Goal: Task Accomplishment & Management: Use online tool/utility

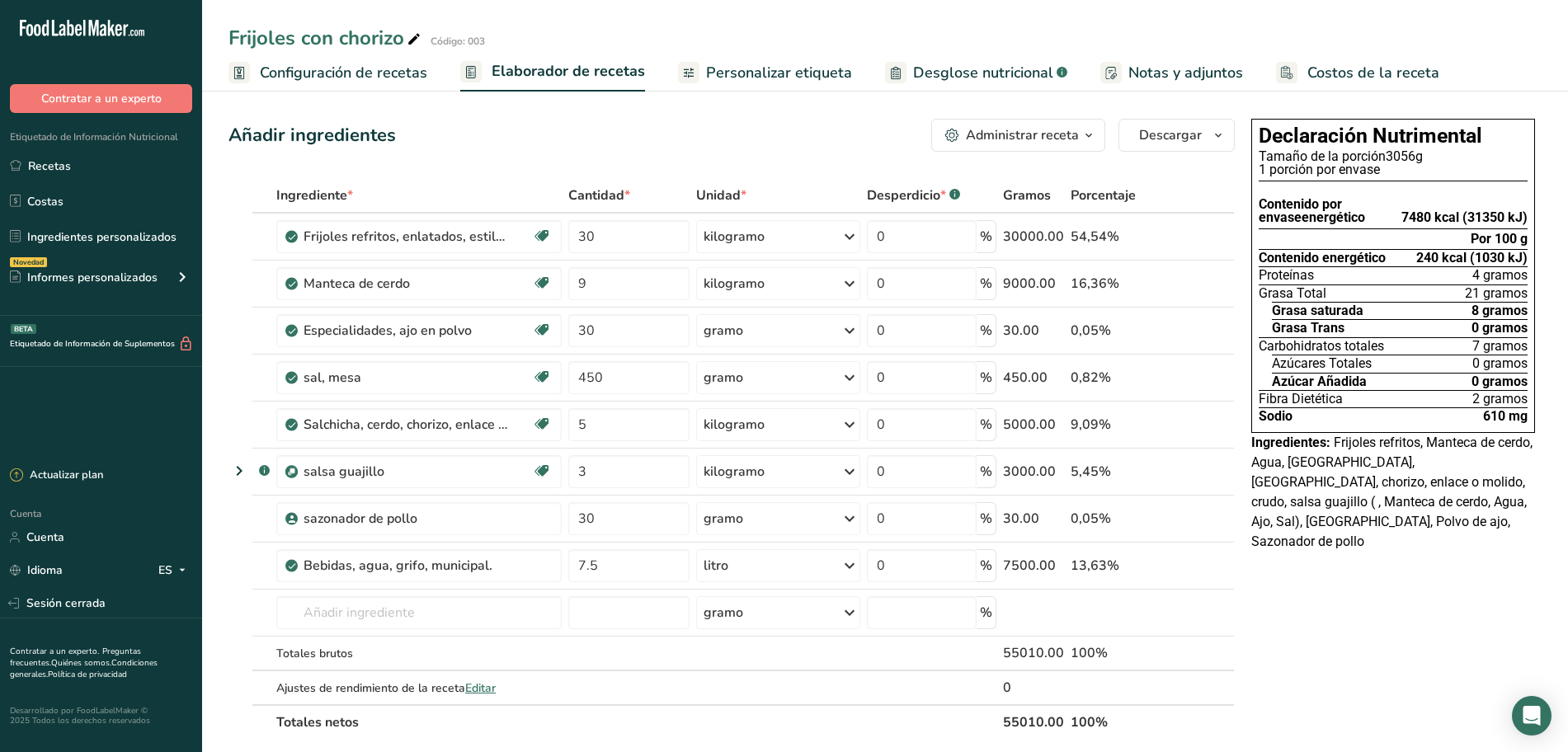
click at [348, 63] on font "Configuración de recetas" at bounding box center [343, 73] width 167 height 20
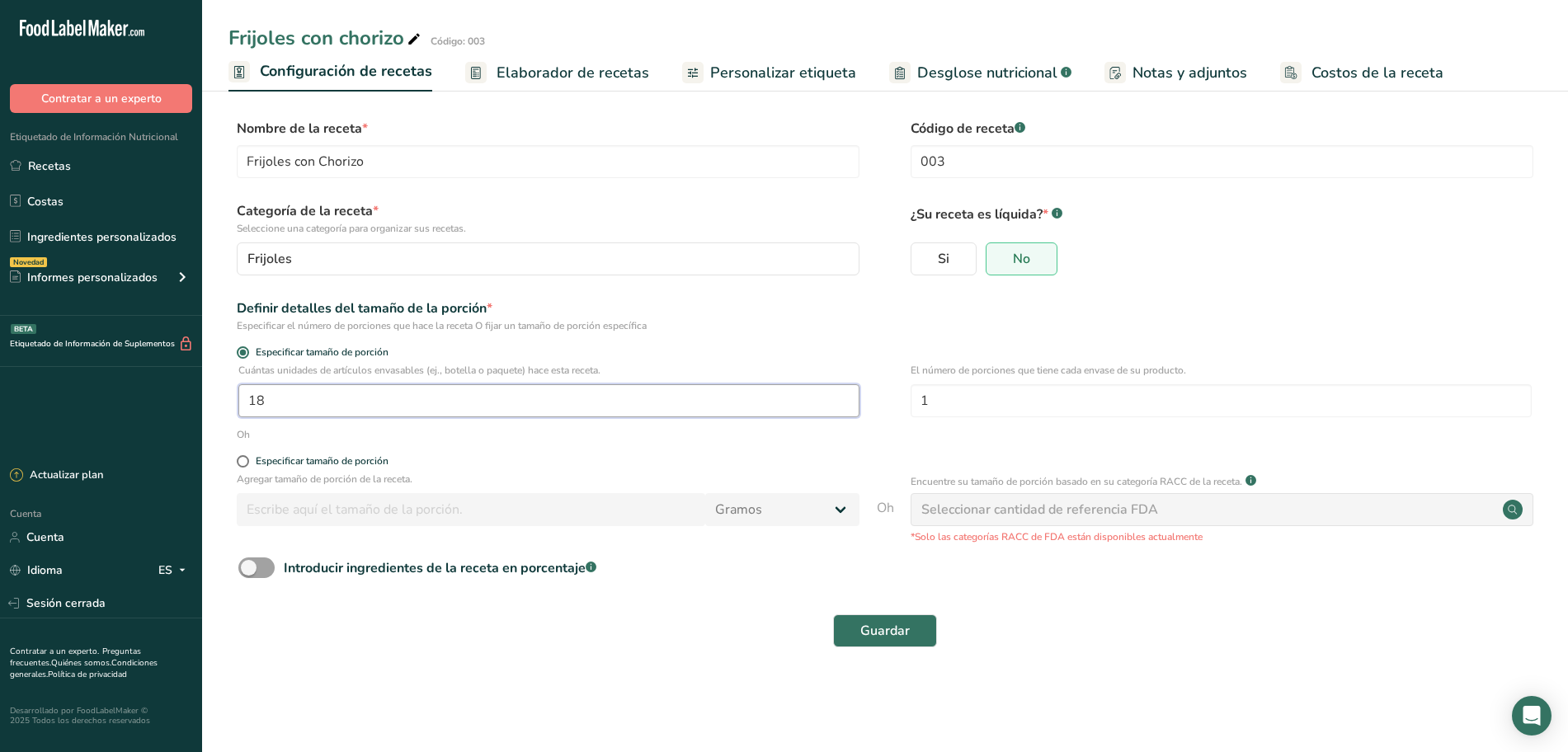
click at [524, 404] on input "18" at bounding box center [548, 401] width 621 height 33
click at [547, 70] on font "Elaborador de recetas" at bounding box center [573, 73] width 153 height 20
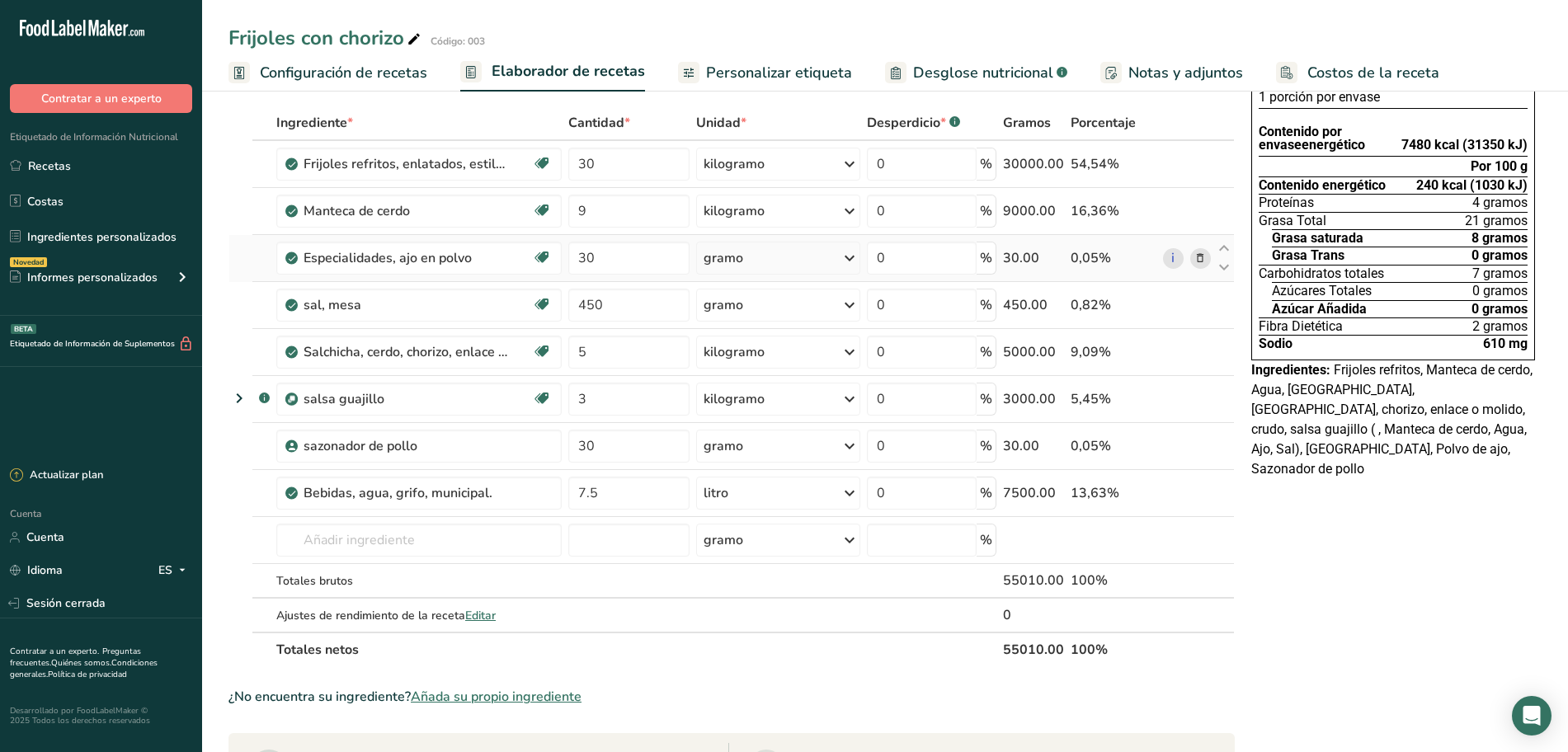
scroll to position [103, 0]
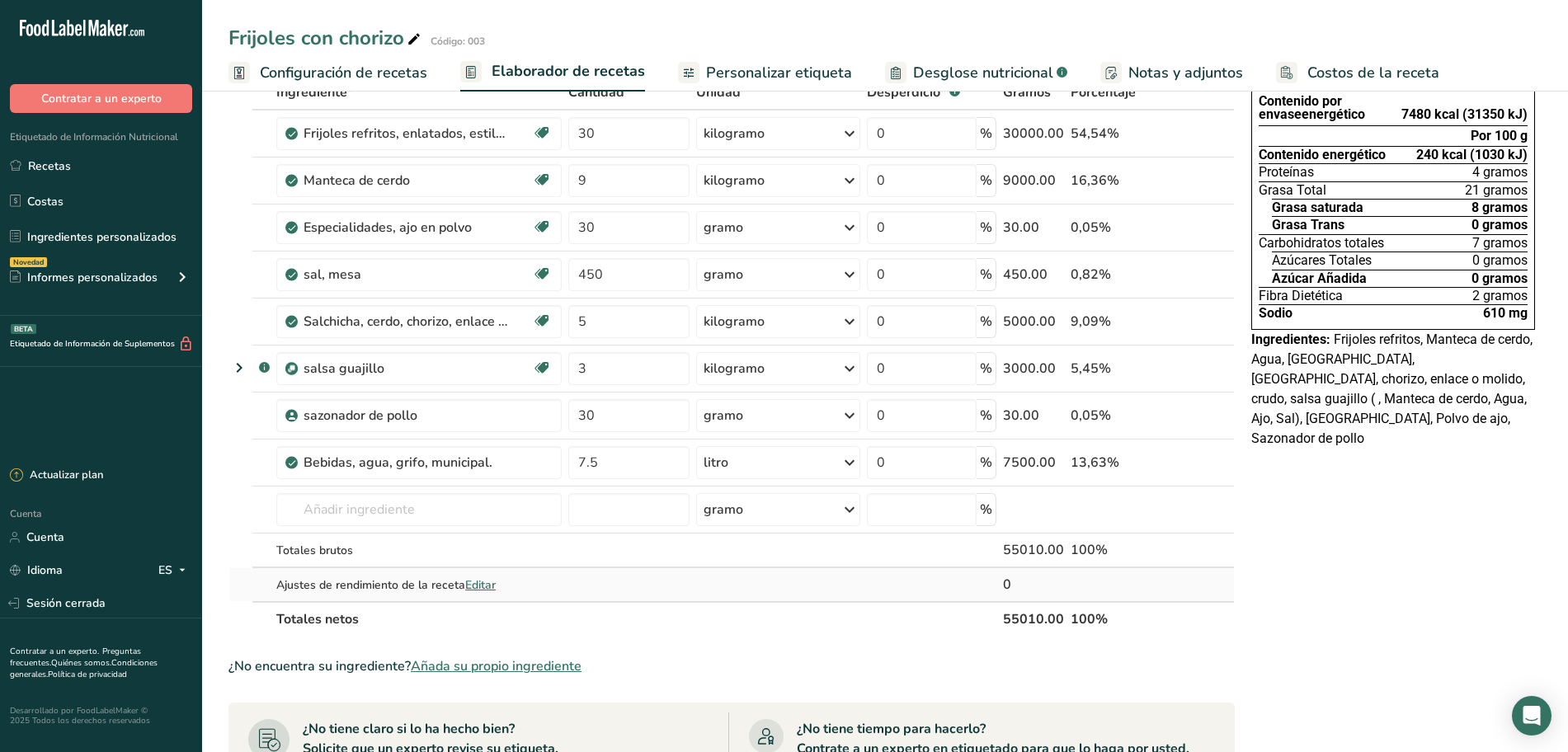
click at [1020, 584] on div "0" at bounding box center [1033, 585] width 61 height 20
click at [486, 587] on font "Editar" at bounding box center [480, 585] width 30 height 16
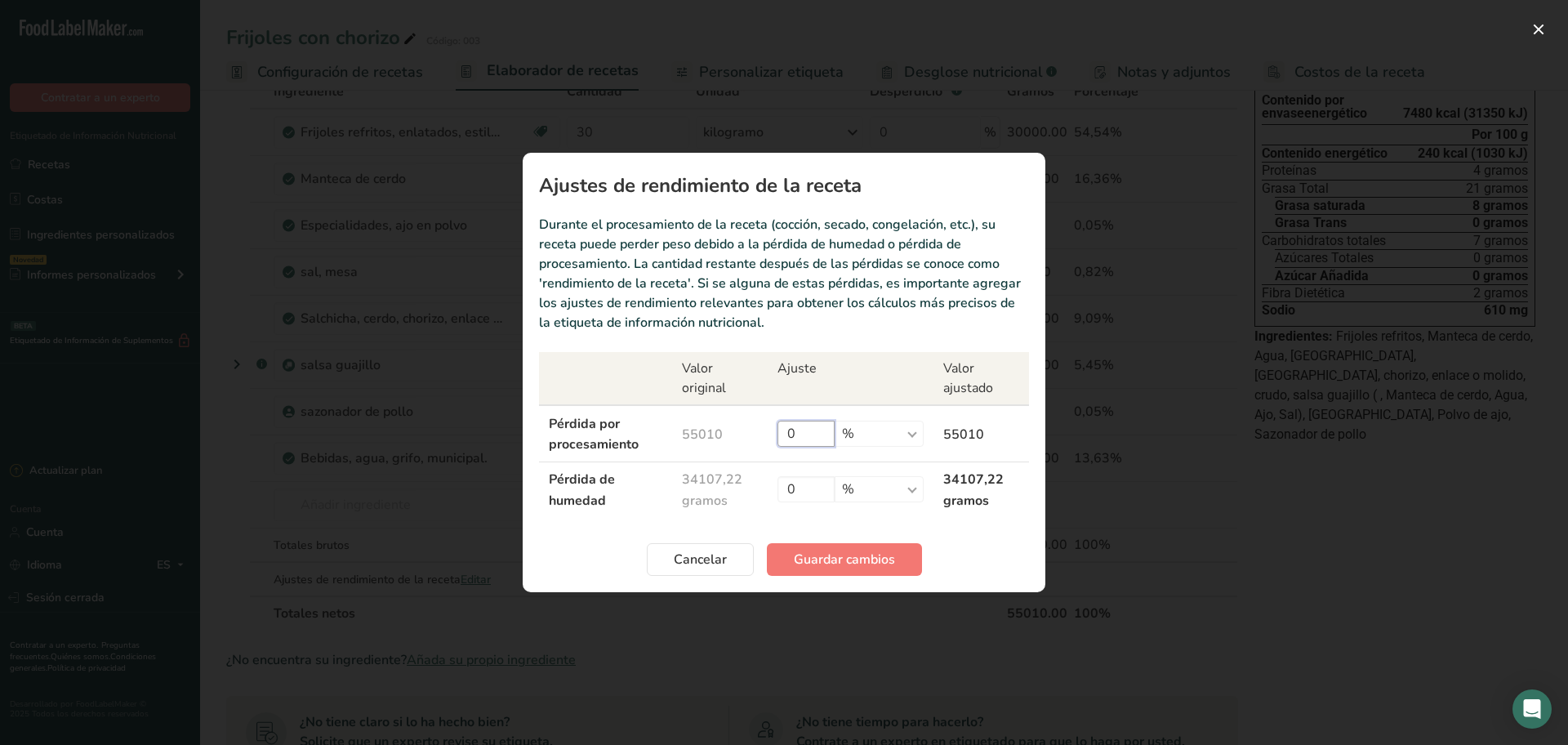
click at [819, 436] on input "0" at bounding box center [806, 434] width 57 height 26
type input "3"
click at [860, 550] on font "Guardar cambios" at bounding box center [844, 559] width 101 height 18
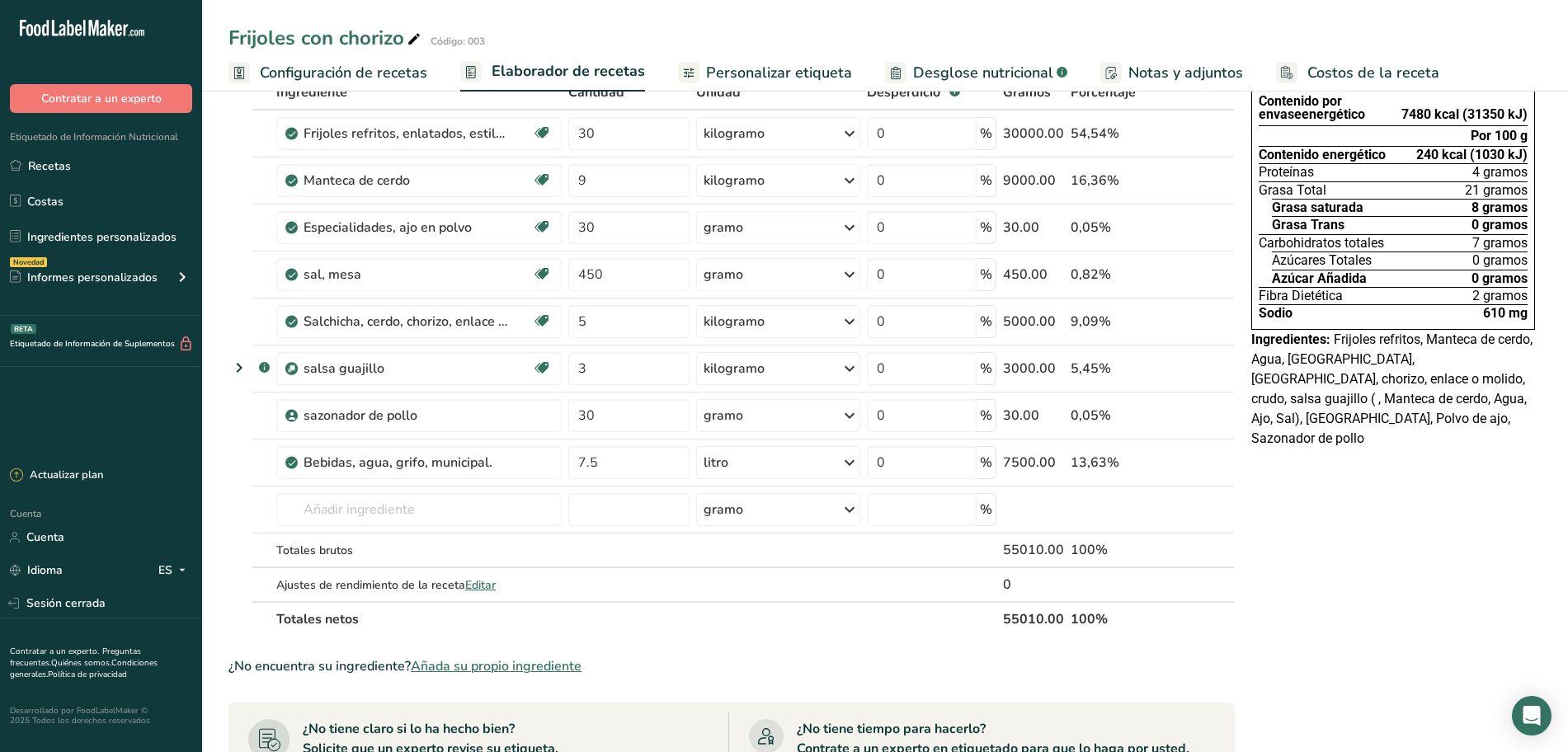
drag, startPoint x: 708, startPoint y: 76, endPoint x: 667, endPoint y: 83, distance: 41.6
click at [708, 76] on font "Personalizar etiqueta" at bounding box center [779, 73] width 146 height 20
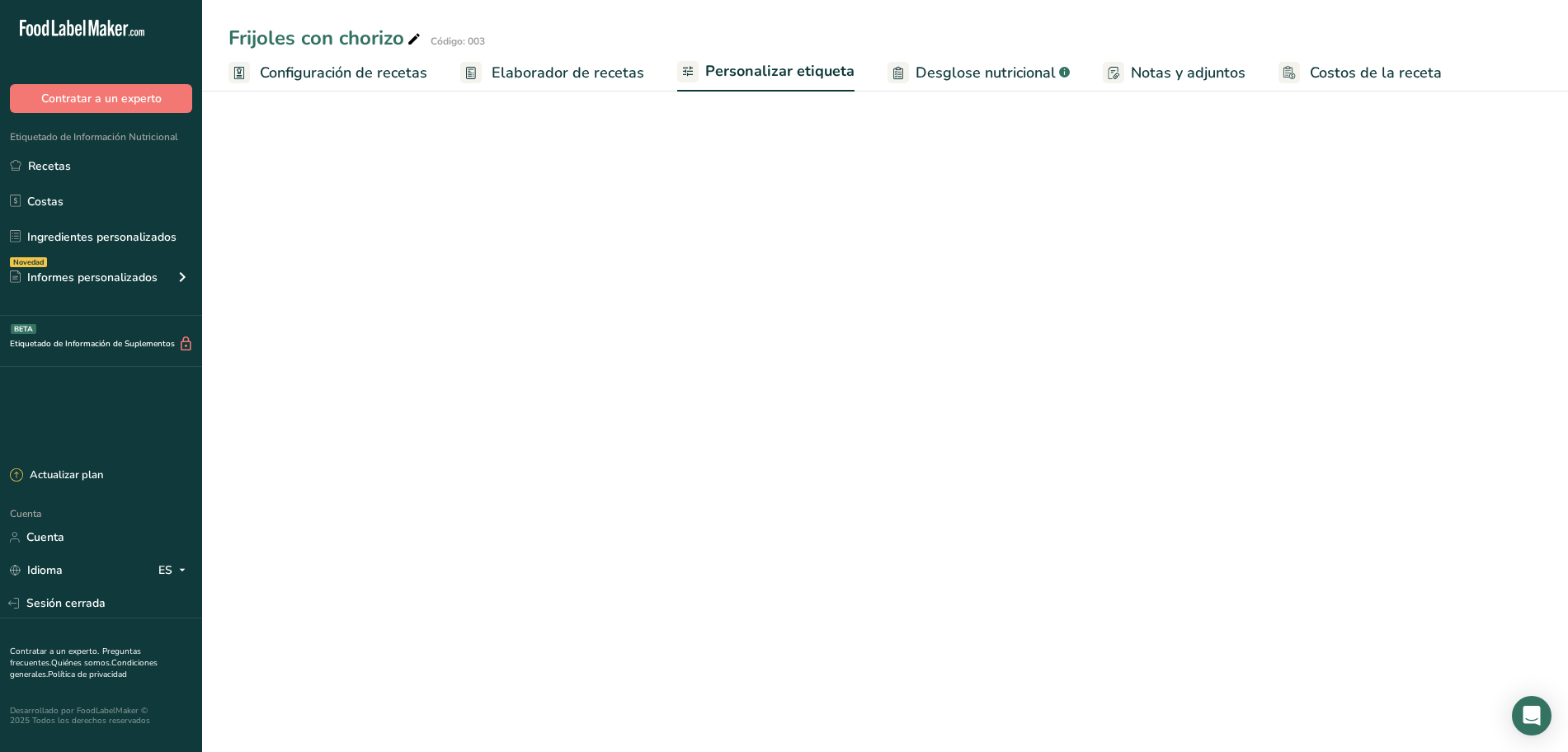
click at [597, 71] on font "Elaborador de recetas" at bounding box center [567, 73] width 153 height 20
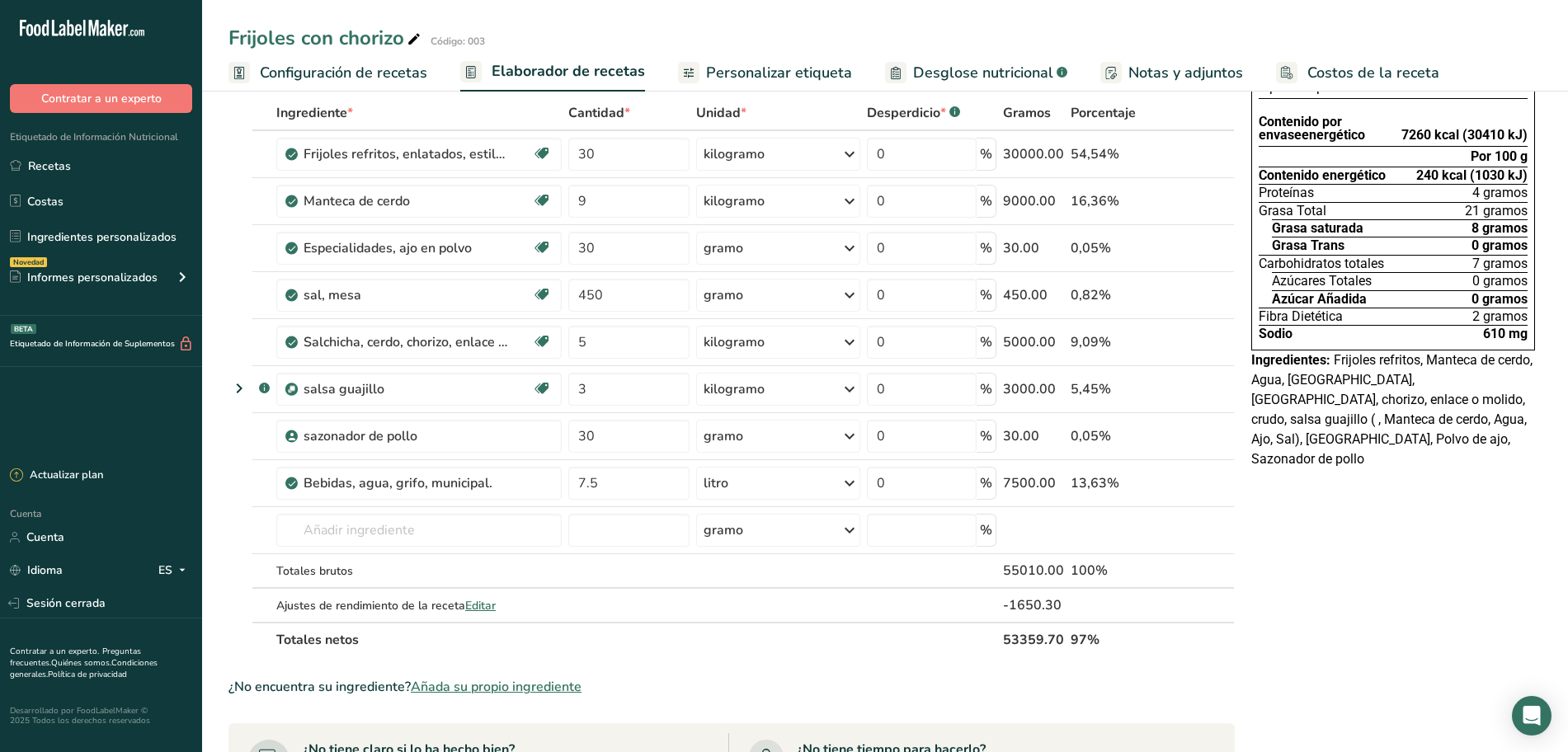
scroll to position [206, 0]
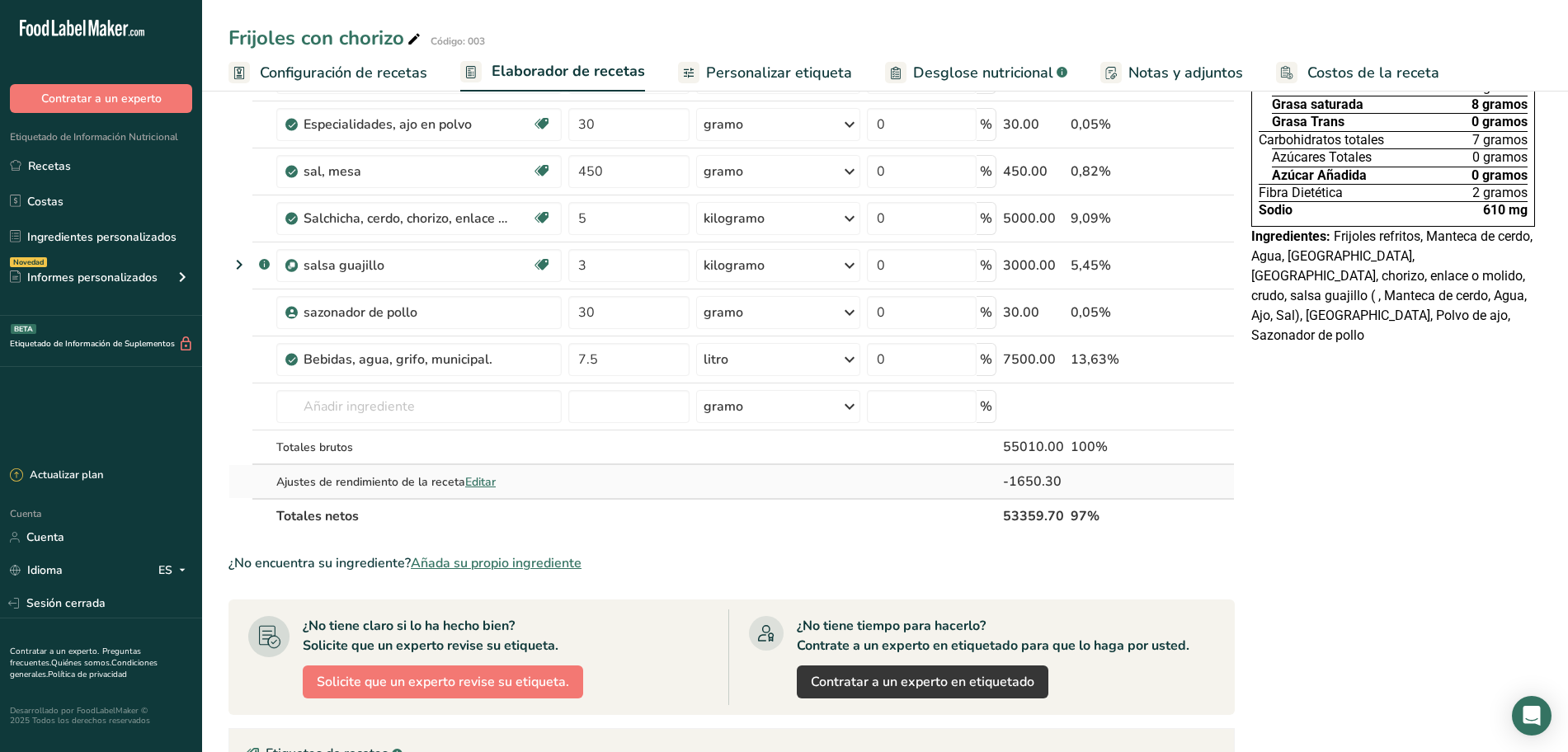
click at [466, 475] on font "Editar" at bounding box center [480, 482] width 30 height 16
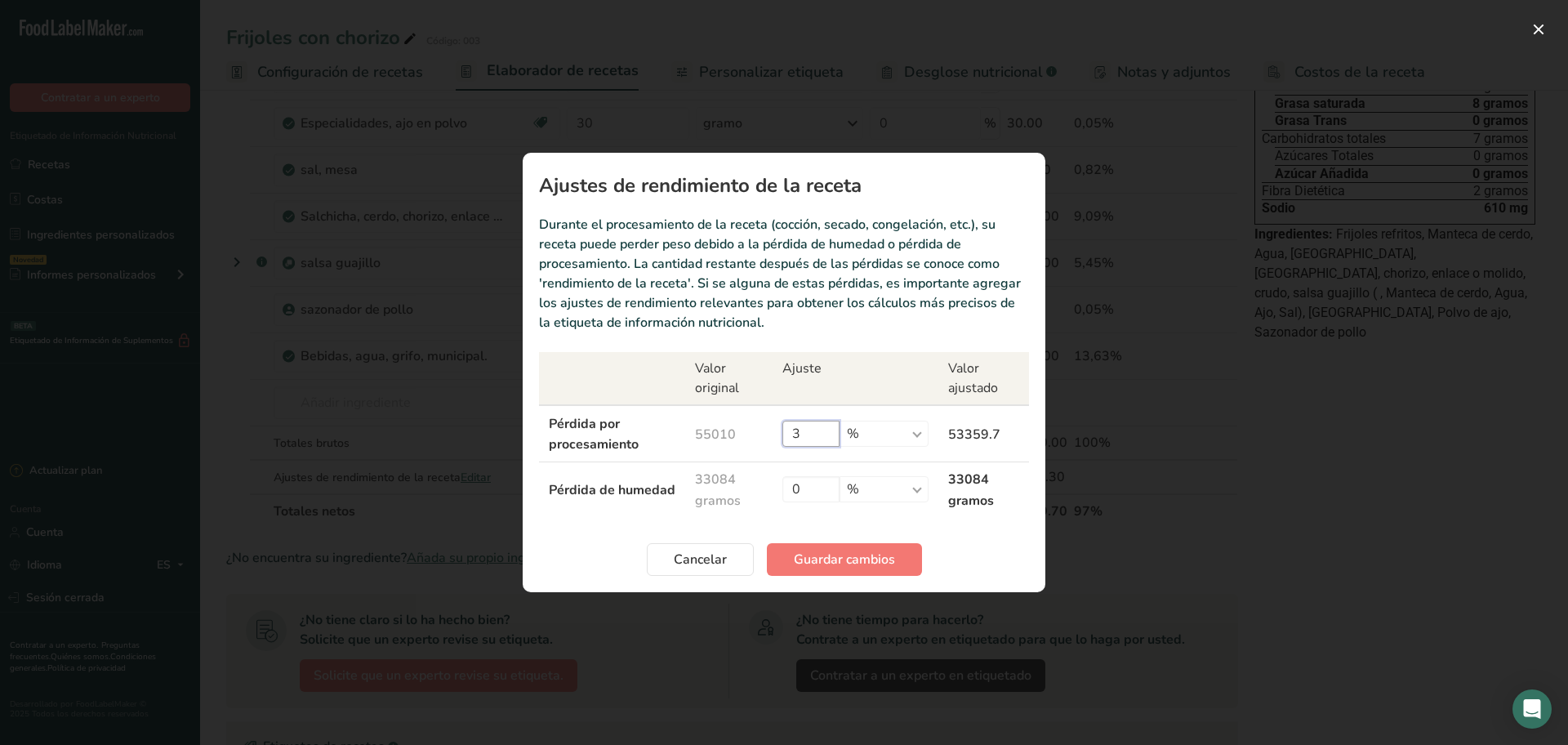
click at [830, 435] on input "3" at bounding box center [810, 434] width 57 height 26
type input "5"
click at [838, 551] on font "Guardar cambios" at bounding box center [844, 559] width 101 height 18
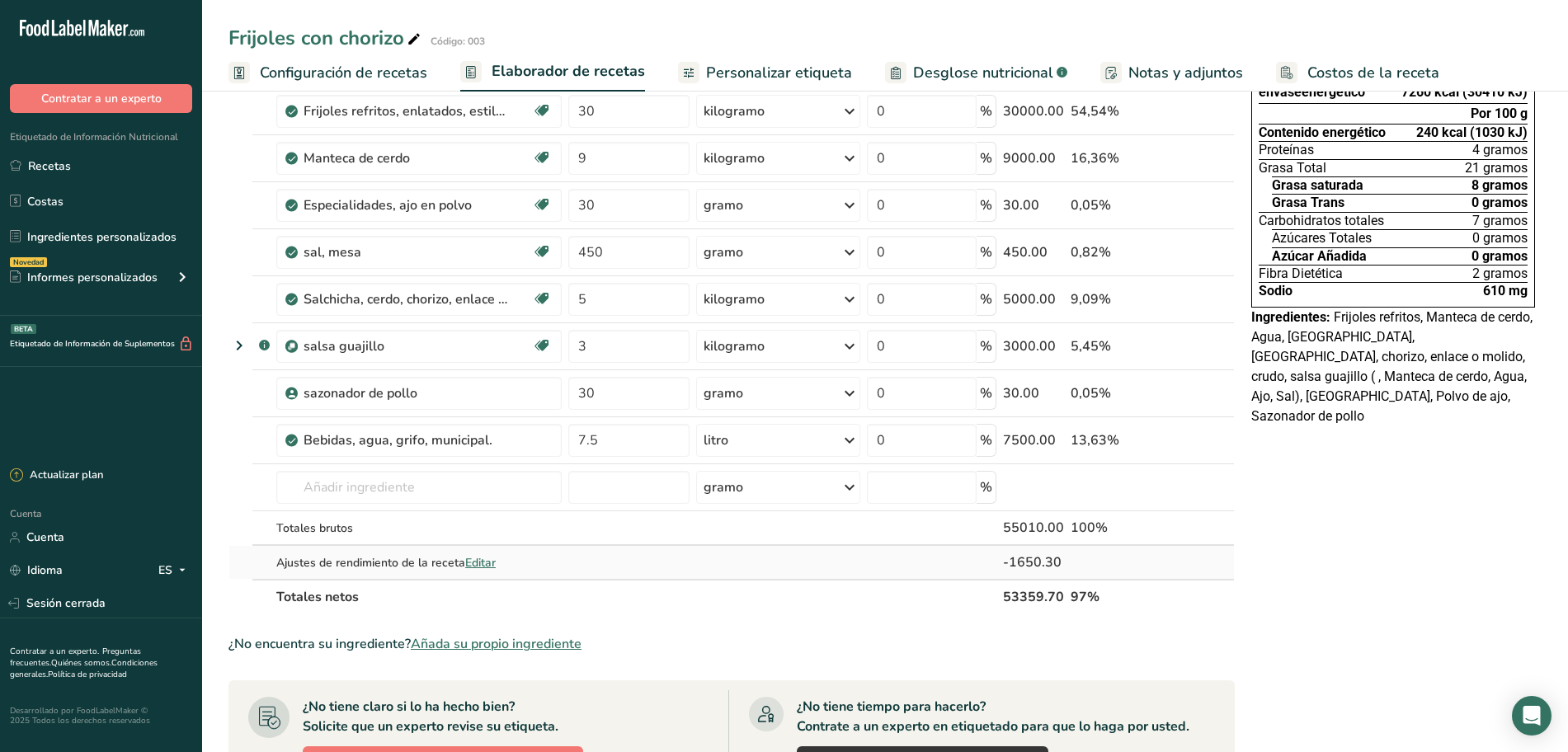
scroll to position [0, 0]
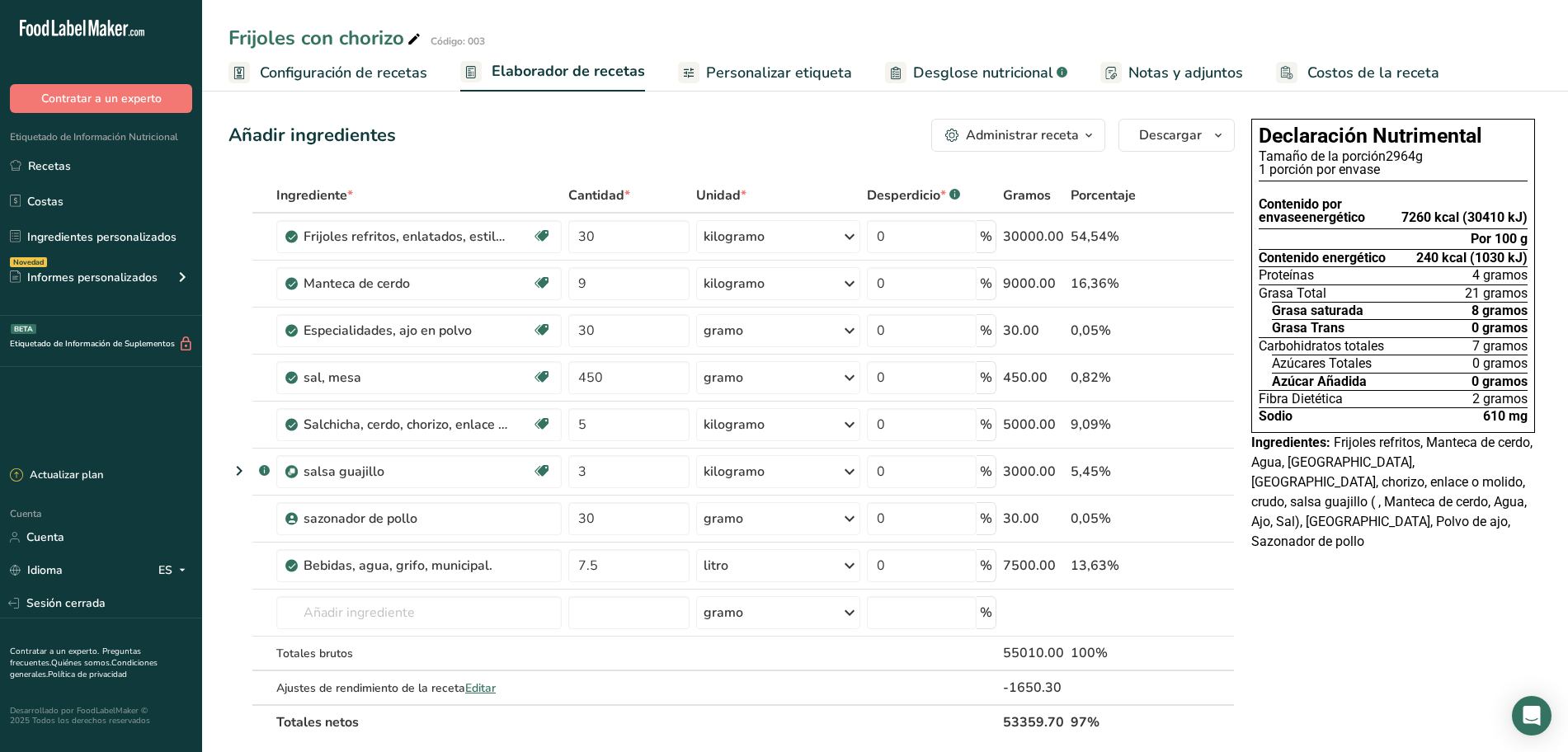
click at [716, 72] on font "Personalizar etiqueta" at bounding box center [779, 73] width 146 height 20
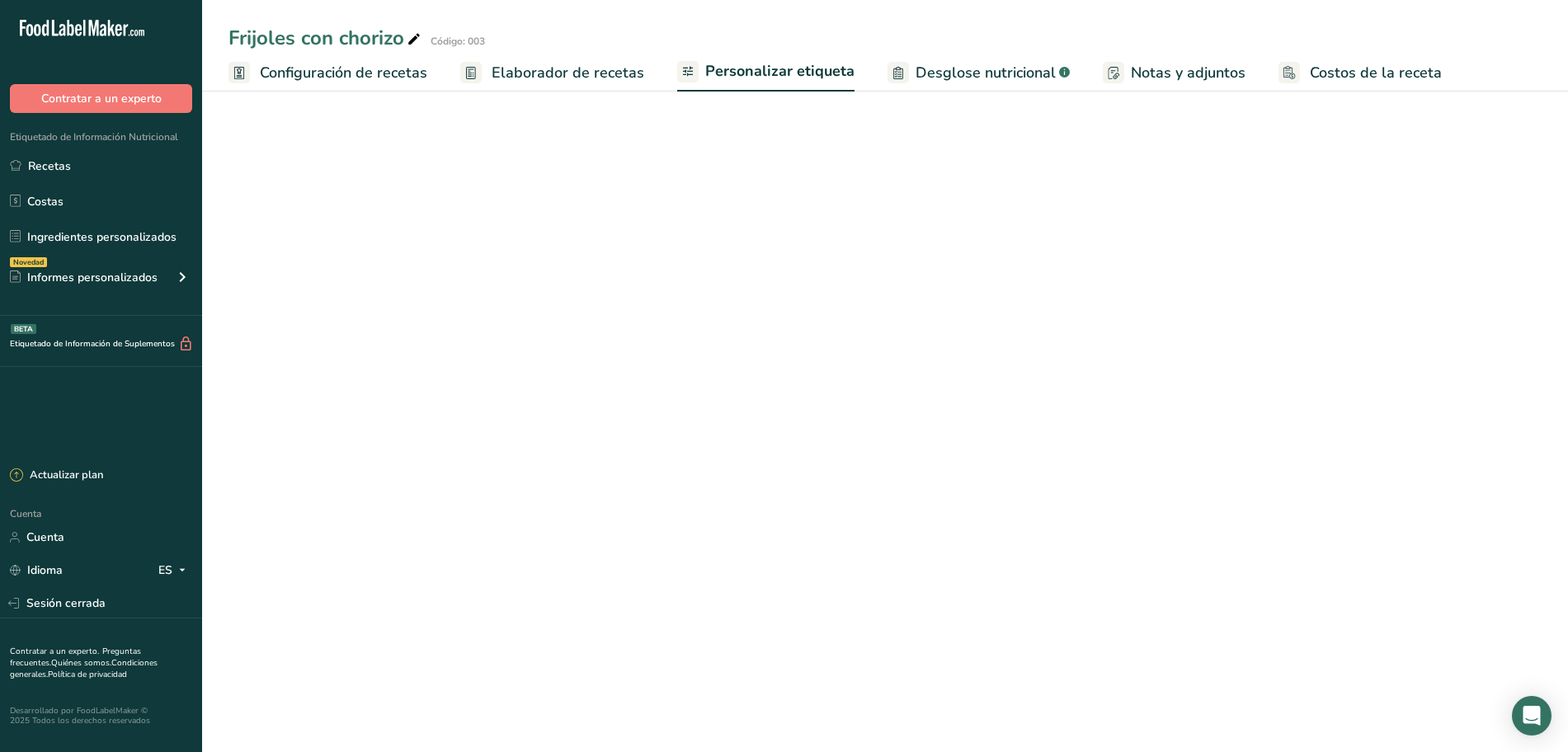
click at [608, 71] on font "Elaborador de recetas" at bounding box center [567, 73] width 153 height 20
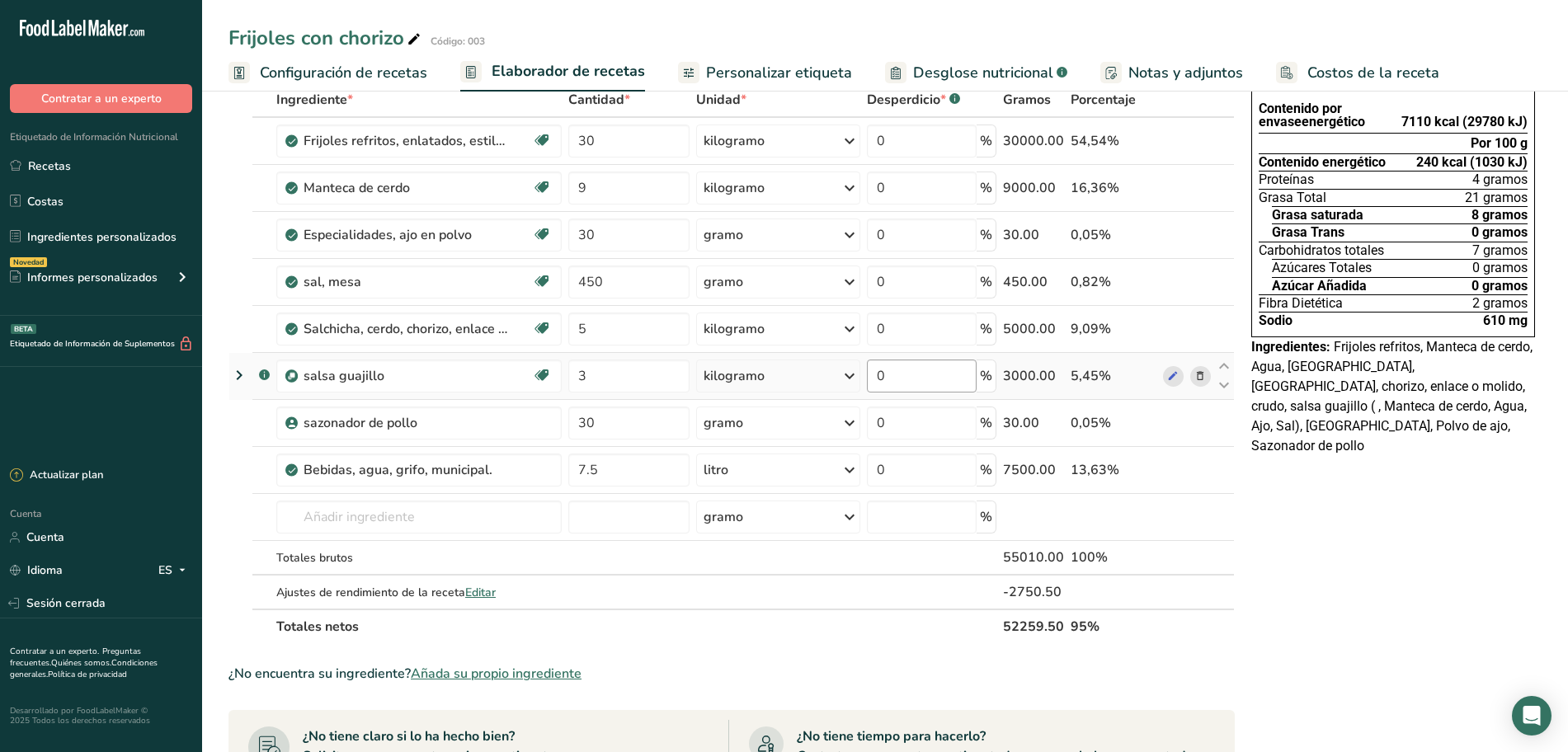
scroll to position [206, 0]
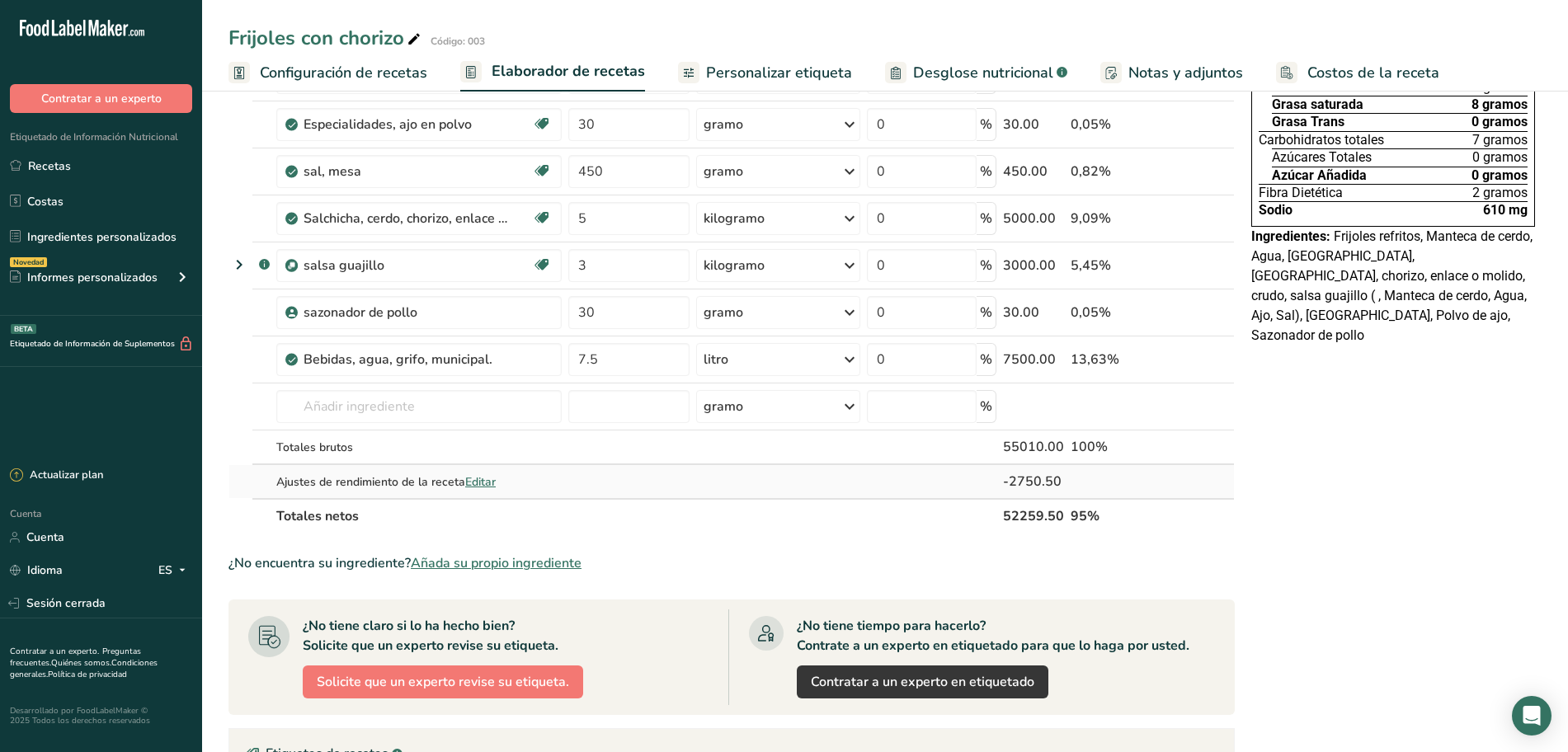
click at [491, 484] on font "Editar" at bounding box center [480, 482] width 30 height 16
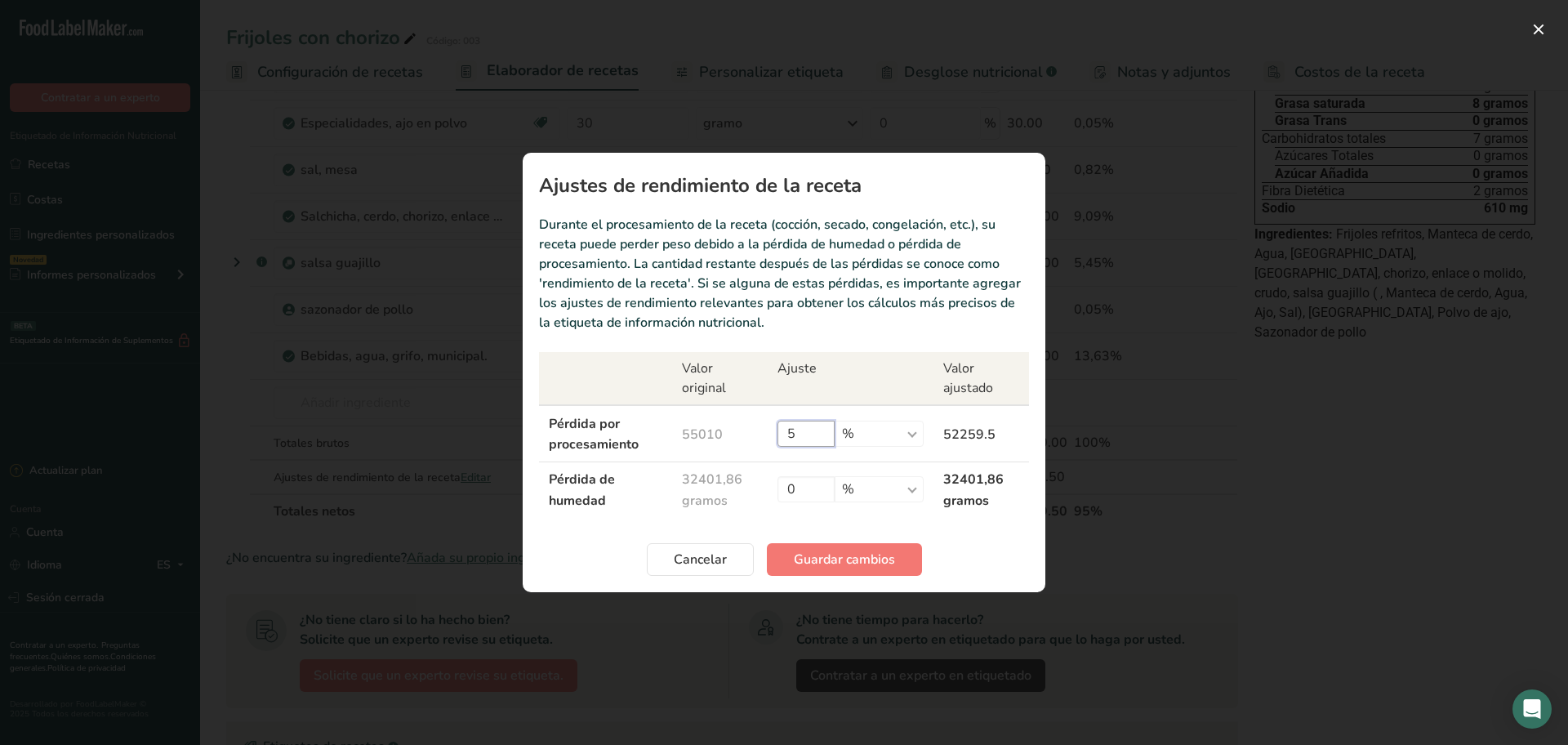
click at [823, 433] on input "5" at bounding box center [806, 434] width 57 height 26
type input "7"
click at [851, 562] on font "Guardar cambios" at bounding box center [844, 559] width 101 height 18
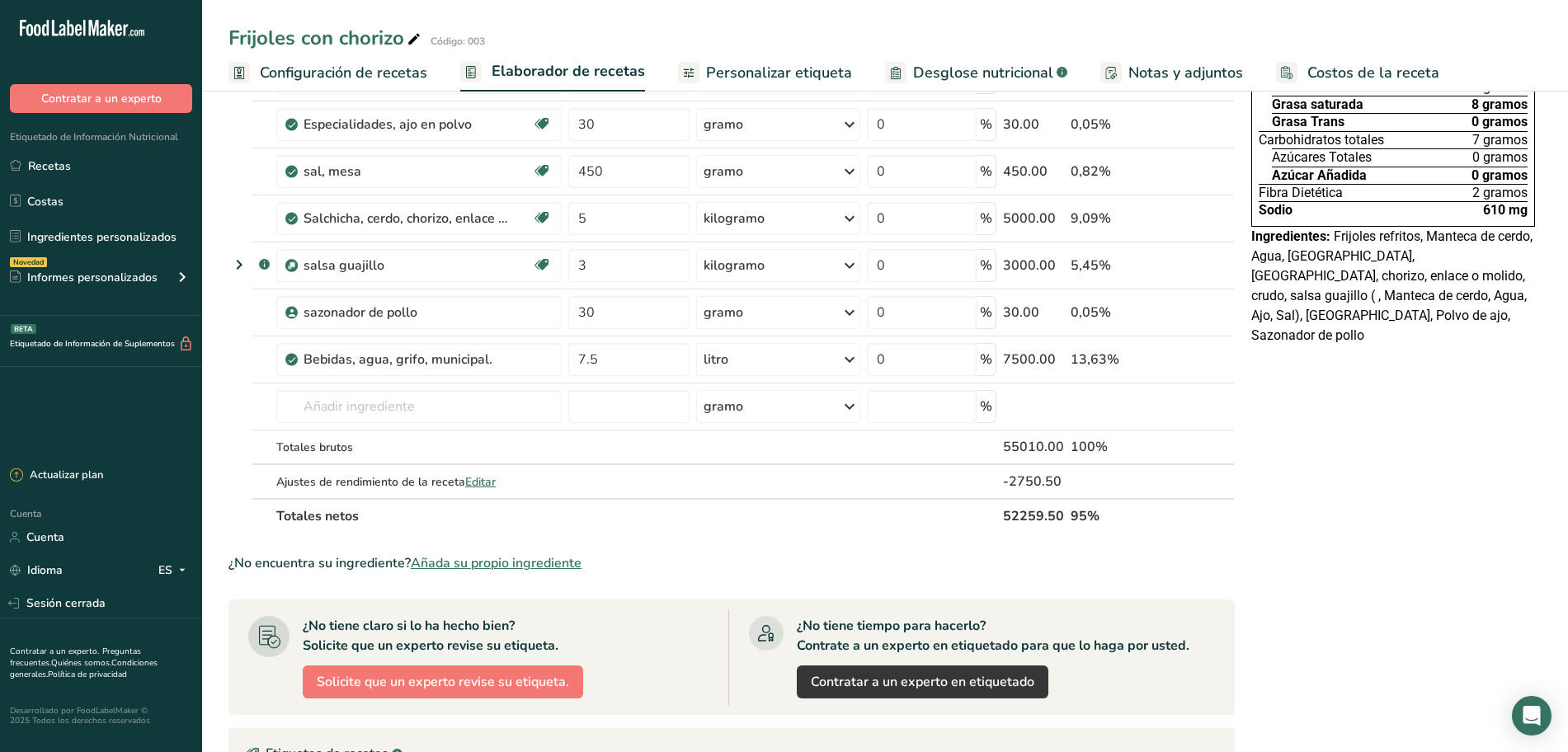
click at [805, 75] on font "Personalizar etiqueta" at bounding box center [779, 73] width 146 height 20
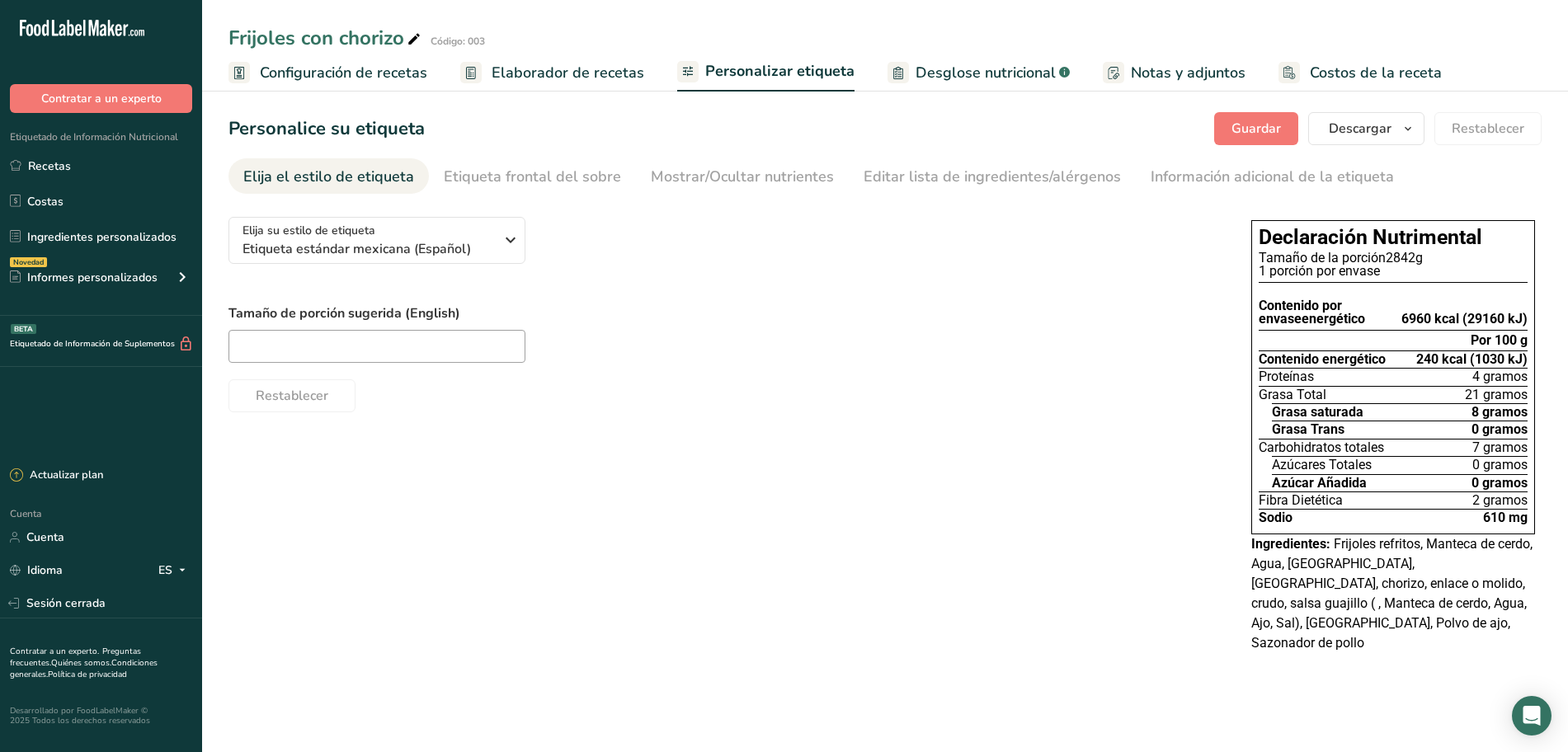
click at [572, 68] on font "Elaborador de recetas" at bounding box center [567, 73] width 153 height 20
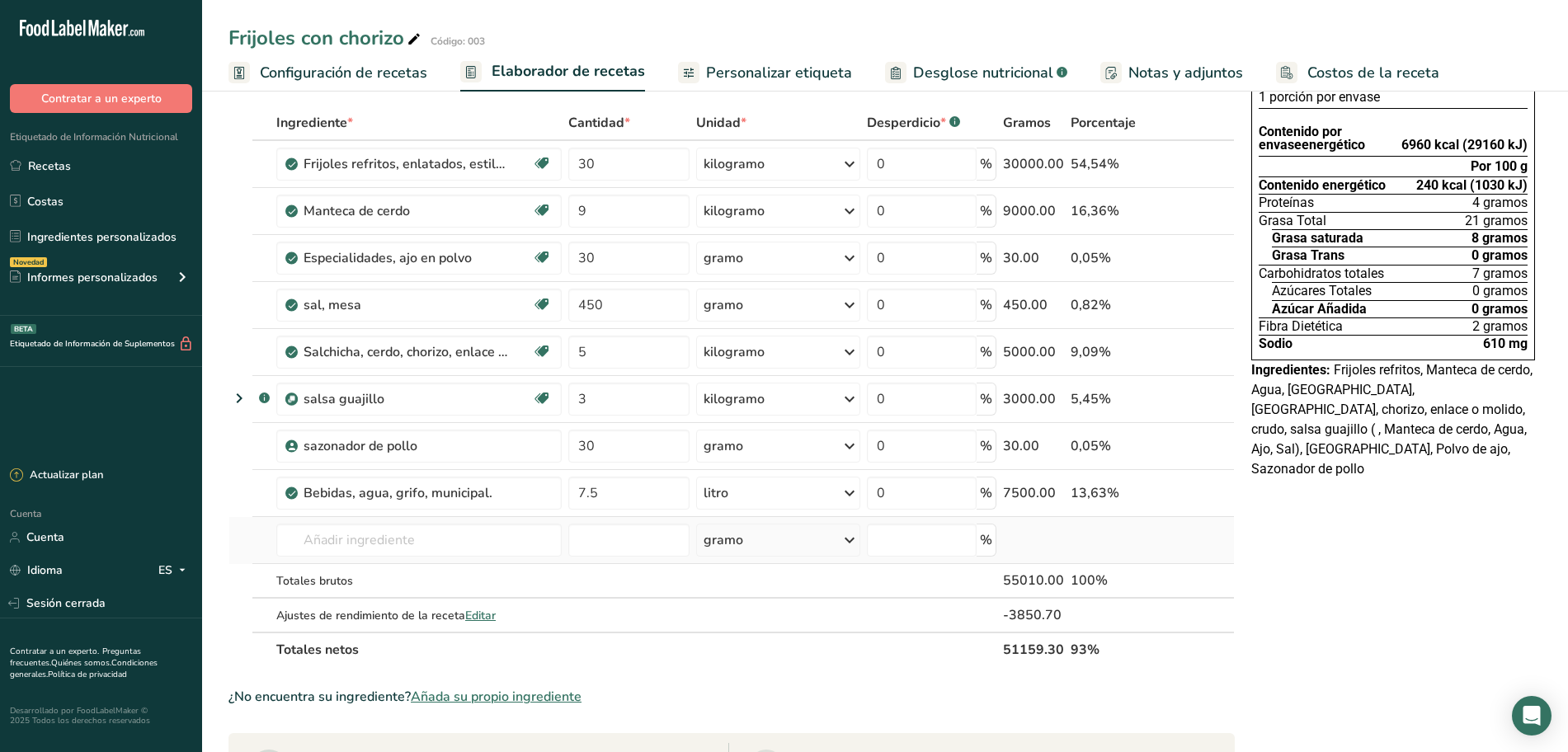
scroll to position [103, 0]
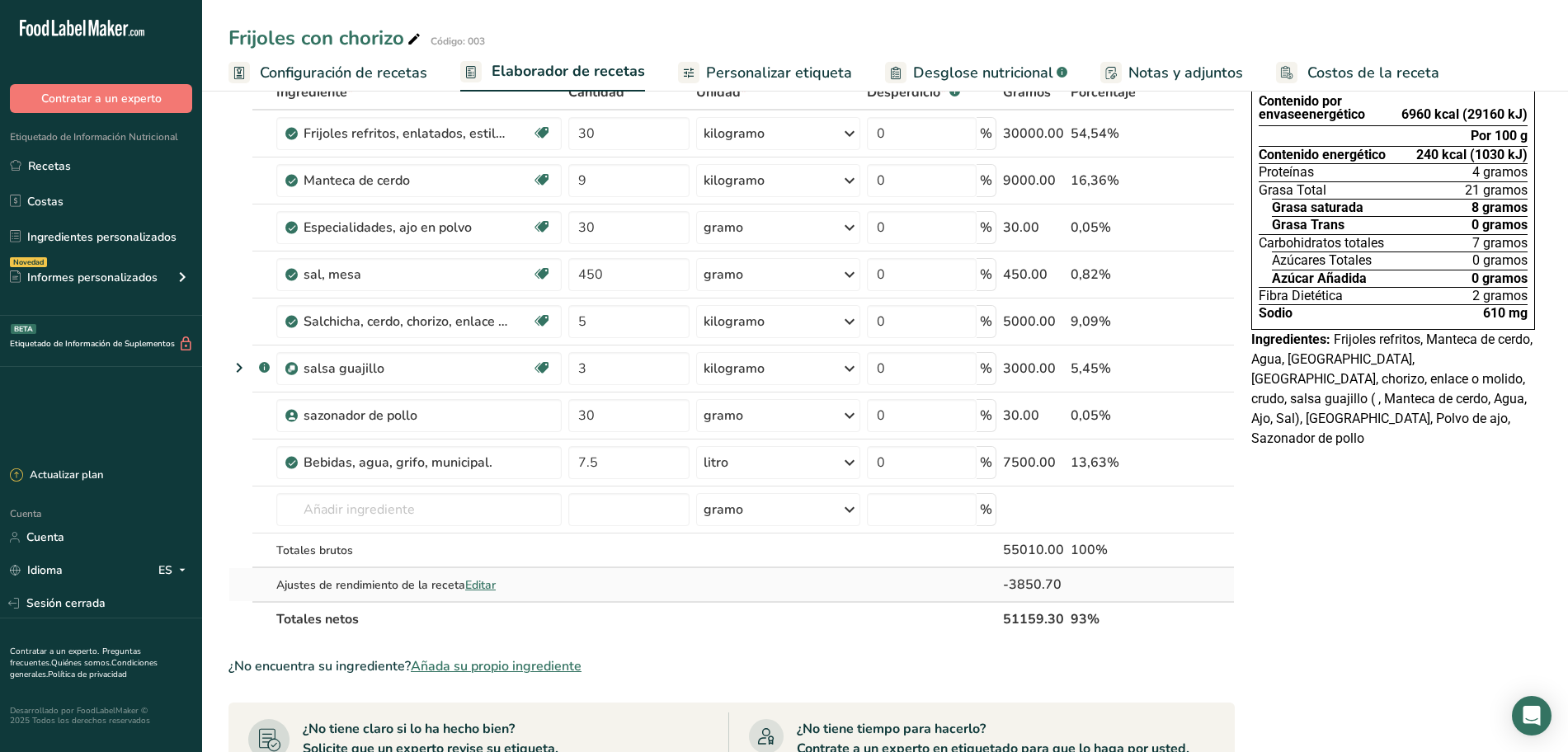
click at [479, 587] on font "Editar" at bounding box center [480, 585] width 30 height 16
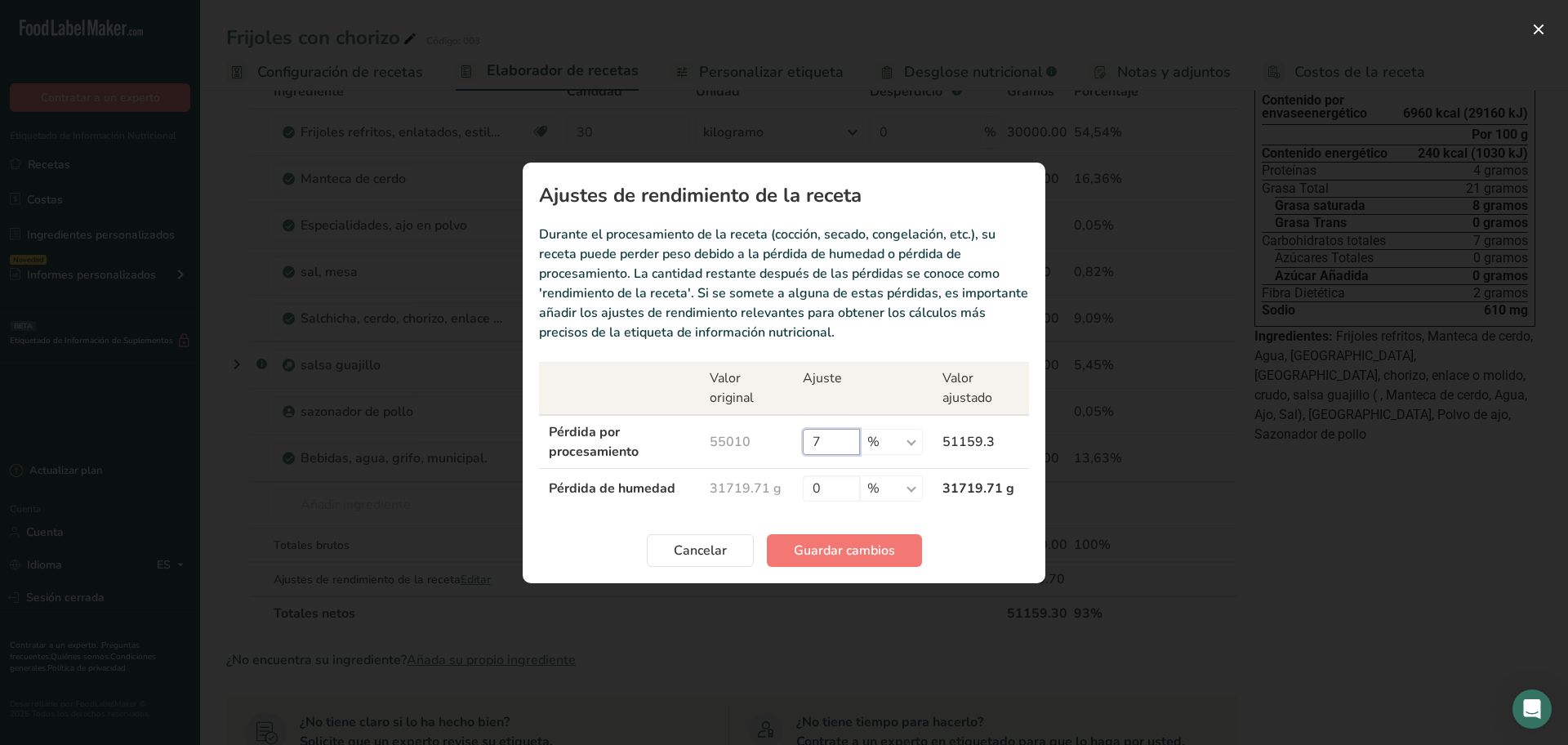
click at [838, 440] on input "7" at bounding box center [830, 442] width 57 height 26
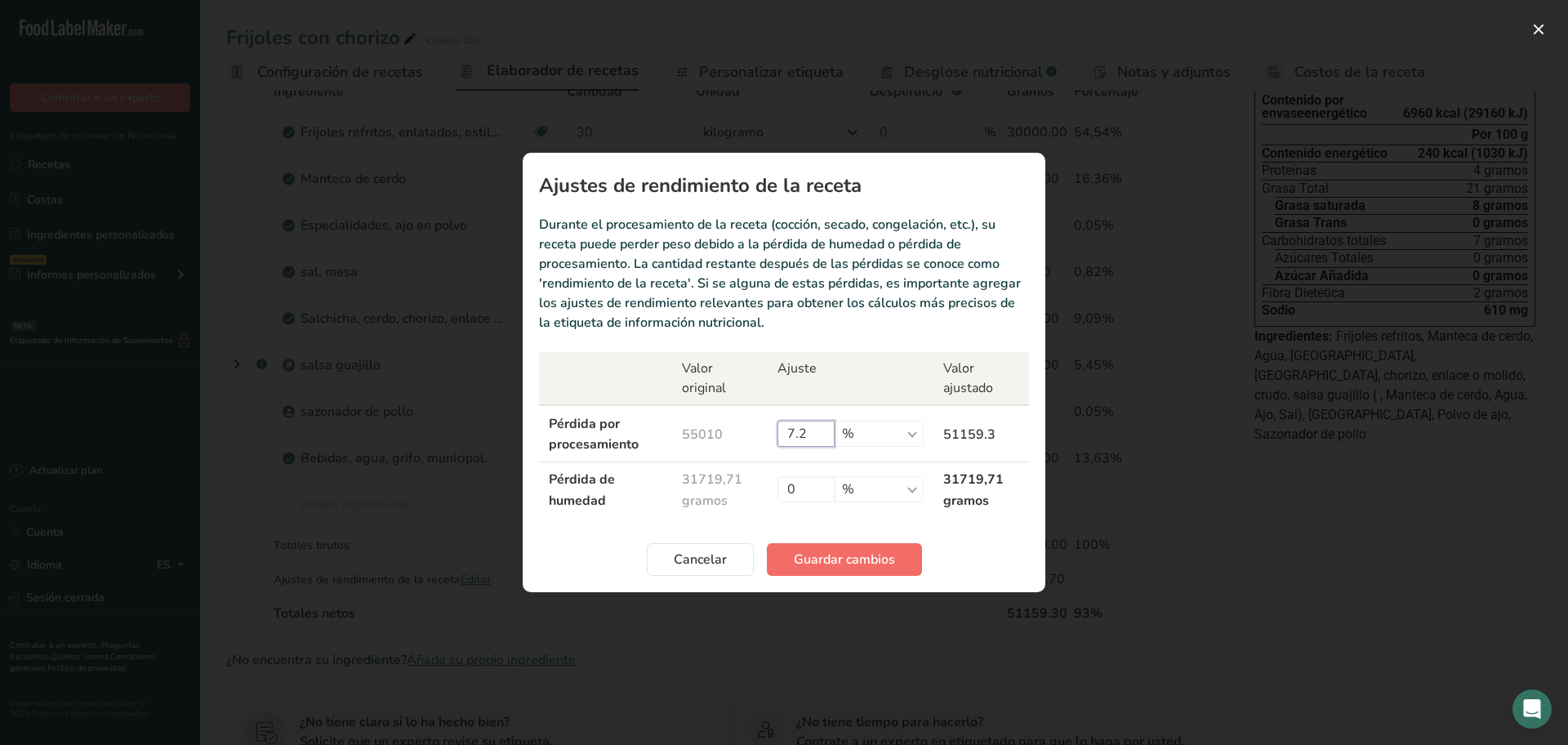
type input "7.2"
click at [859, 547] on button "Guardar cambios" at bounding box center [844, 559] width 155 height 33
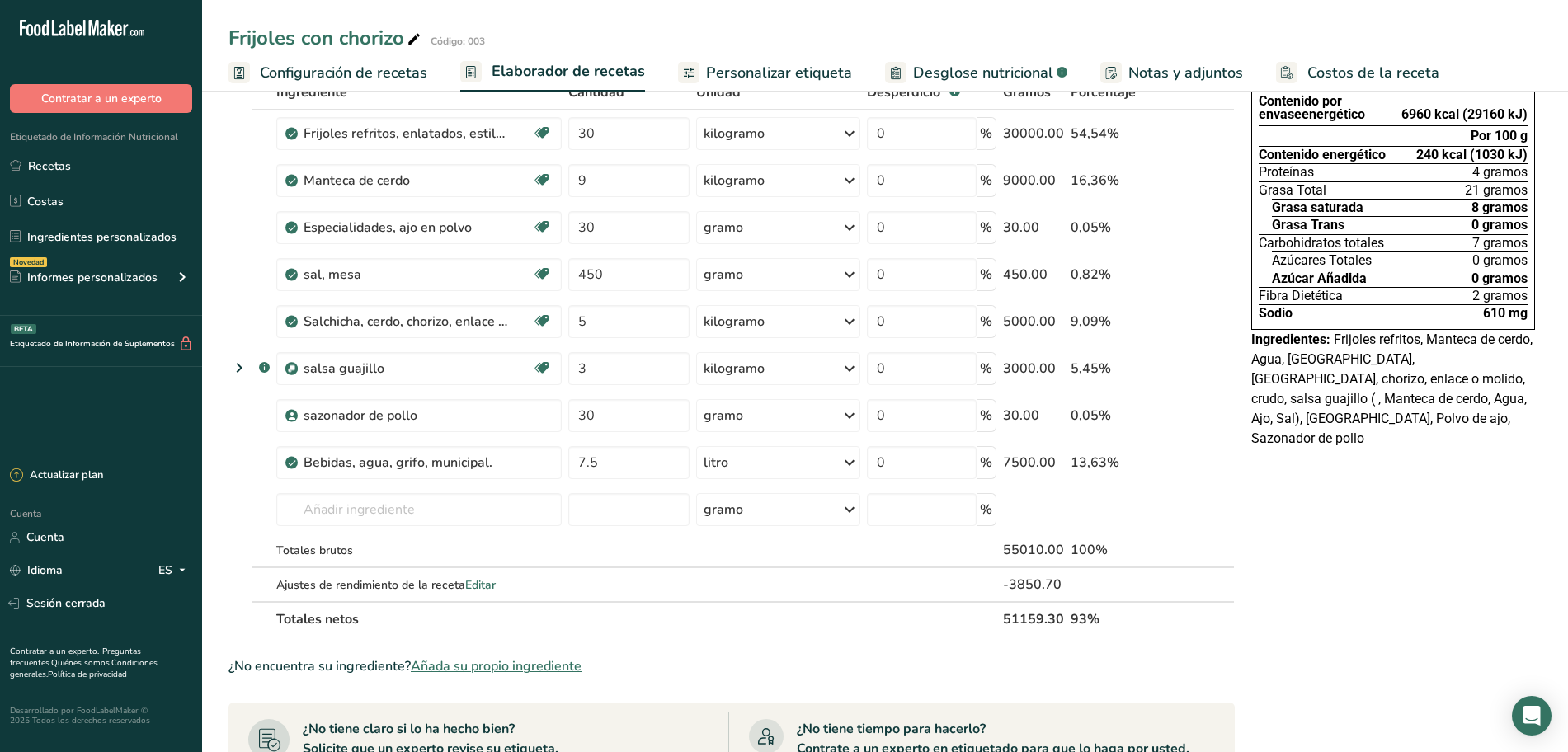
click at [771, 71] on font "Personalizar etiqueta" at bounding box center [779, 73] width 146 height 20
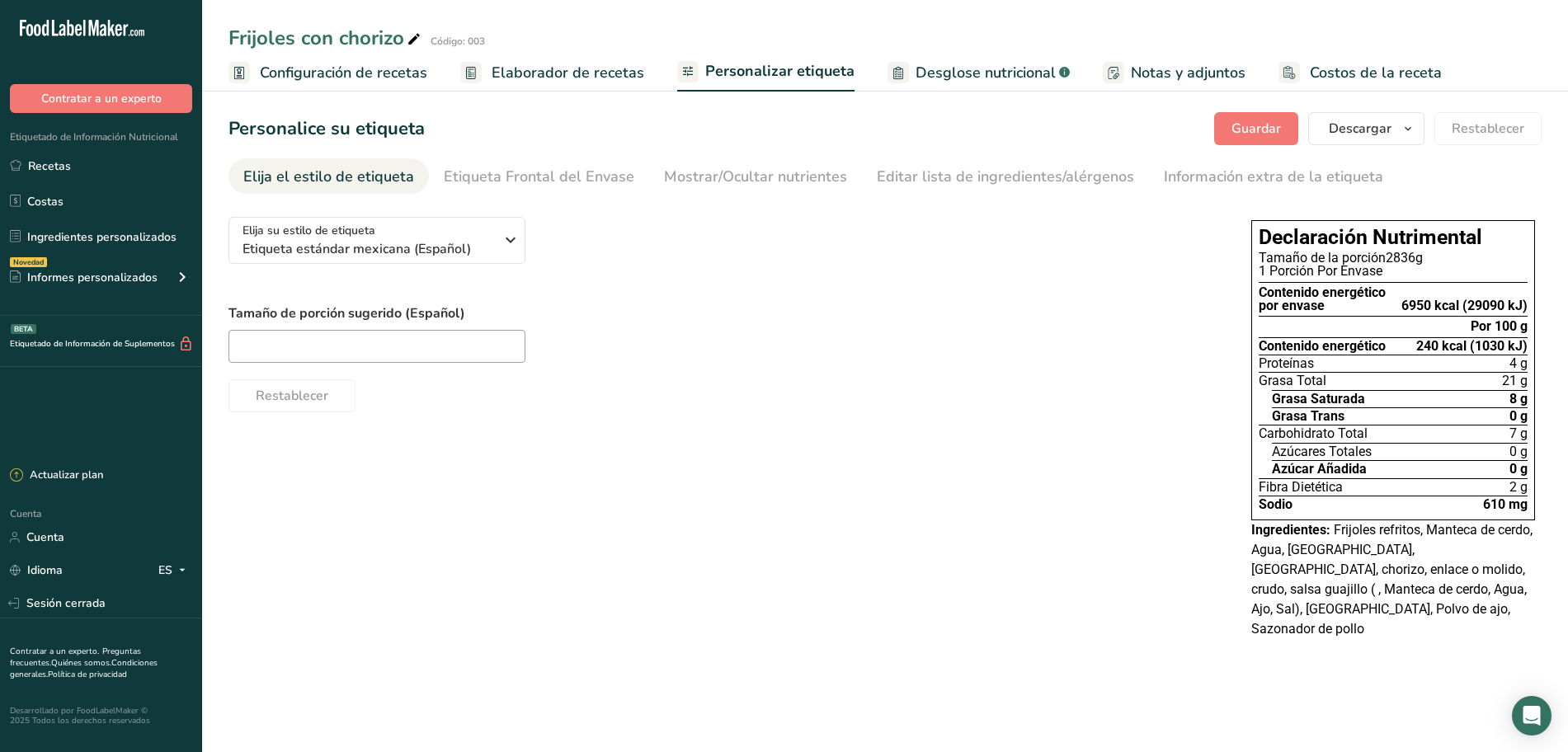
click at [589, 74] on font "Elaborador de recetas" at bounding box center [567, 73] width 153 height 20
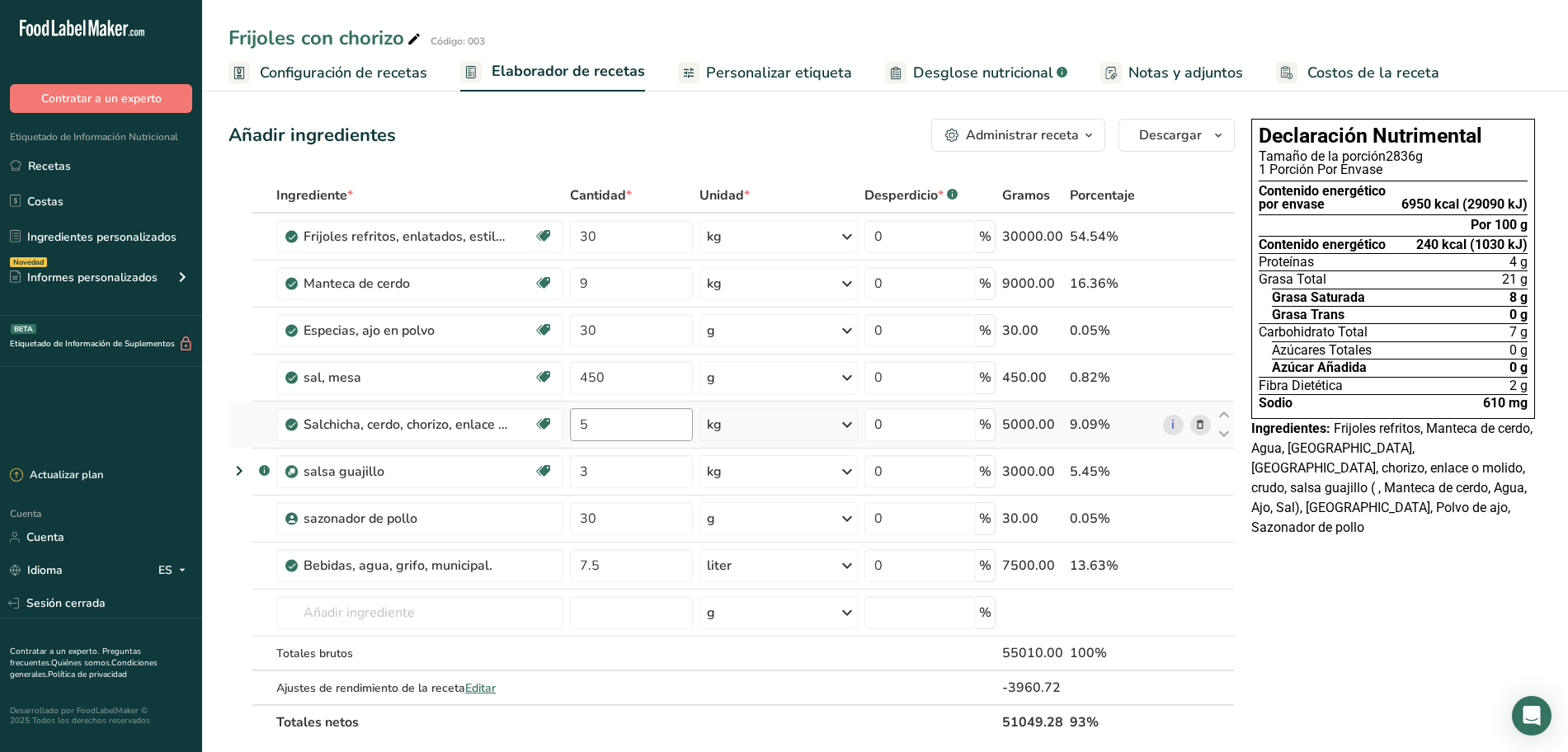
scroll to position [103, 0]
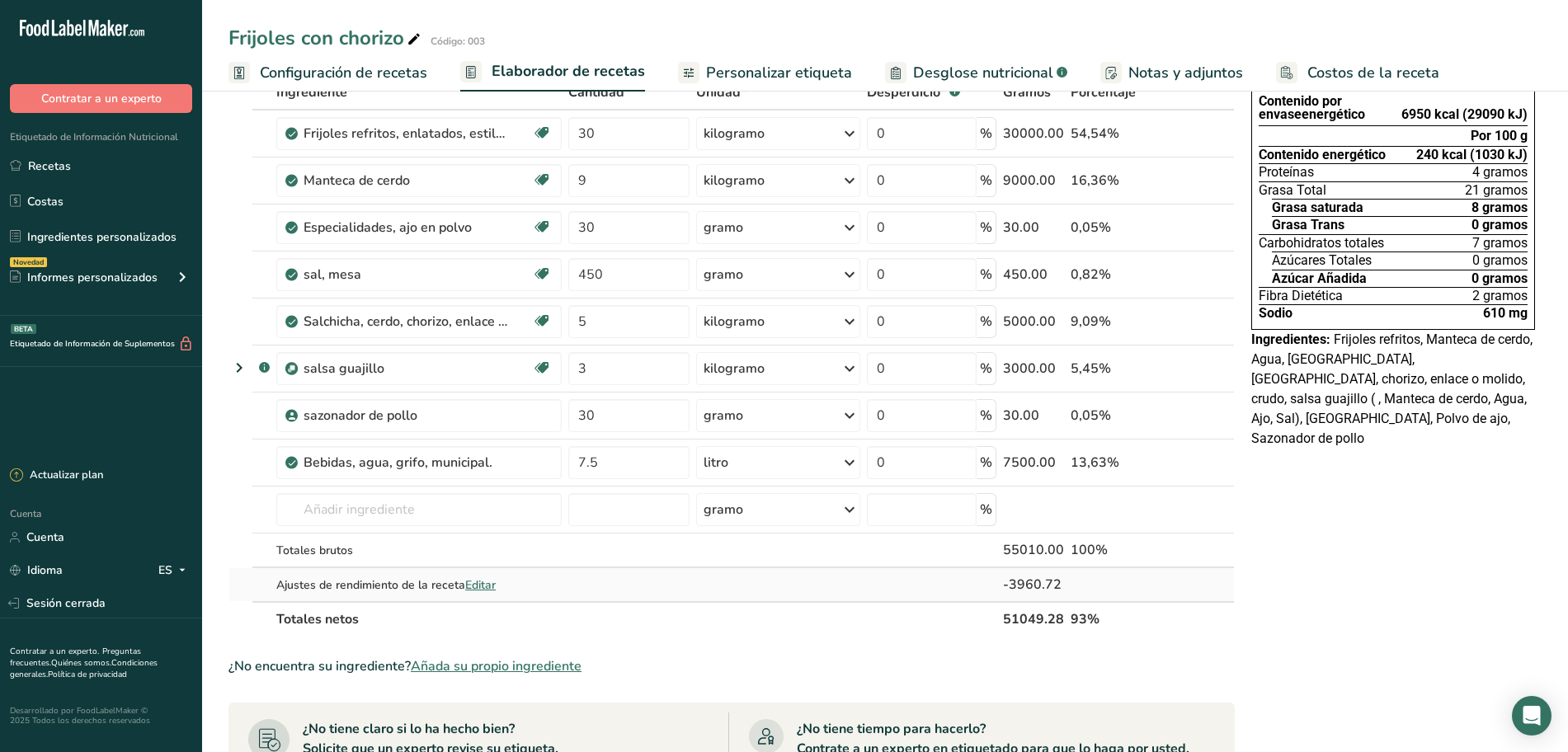
click at [492, 590] on font "Editar" at bounding box center [480, 585] width 30 height 16
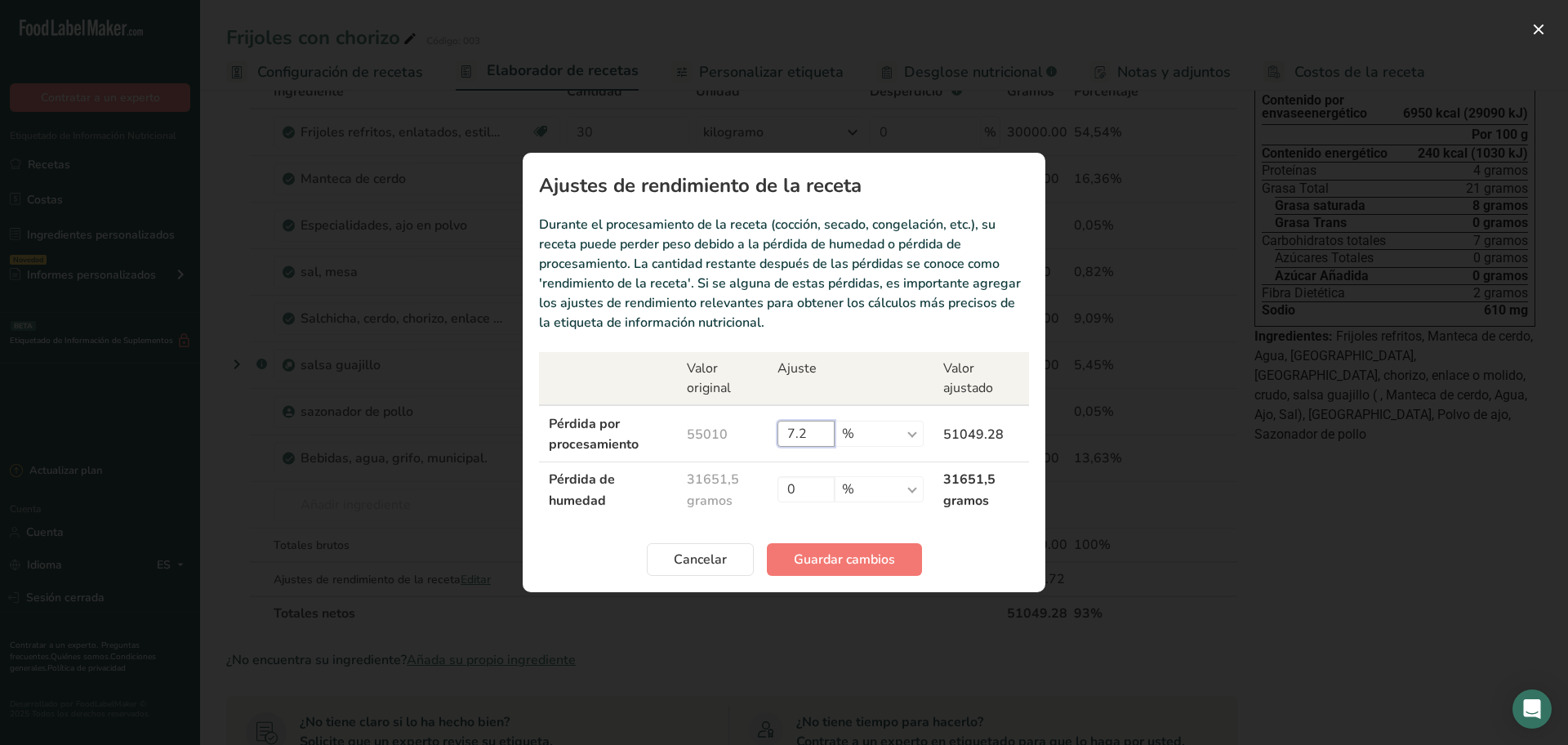
click at [818, 431] on input "7.2" at bounding box center [806, 434] width 57 height 26
type input "7.23"
click at [850, 554] on font "Guardar cambios" at bounding box center [844, 559] width 101 height 18
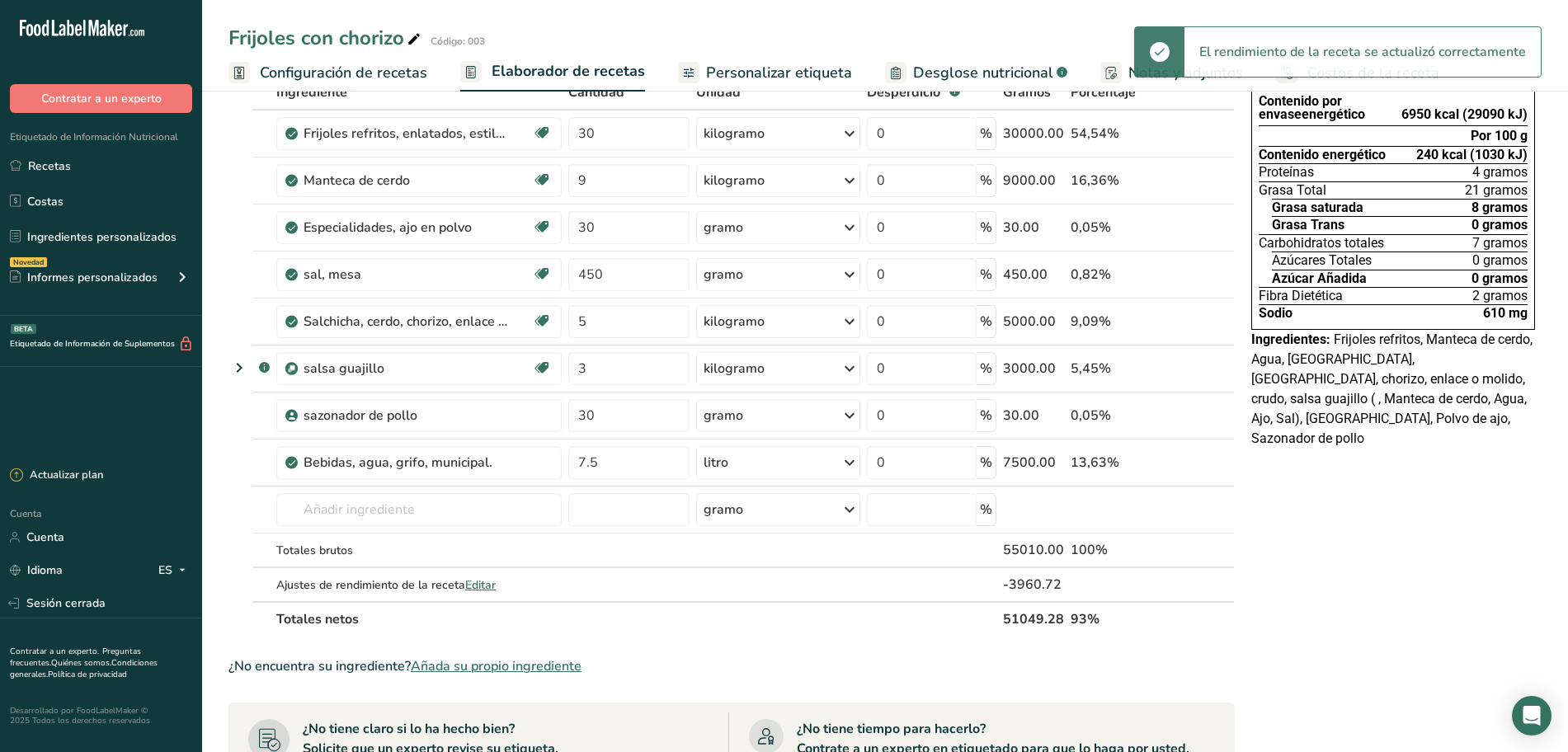
drag, startPoint x: 727, startPoint y: 79, endPoint x: 542, endPoint y: 89, distance: 185.3
click at [728, 78] on font "Personalizar etiqueta" at bounding box center [779, 73] width 146 height 20
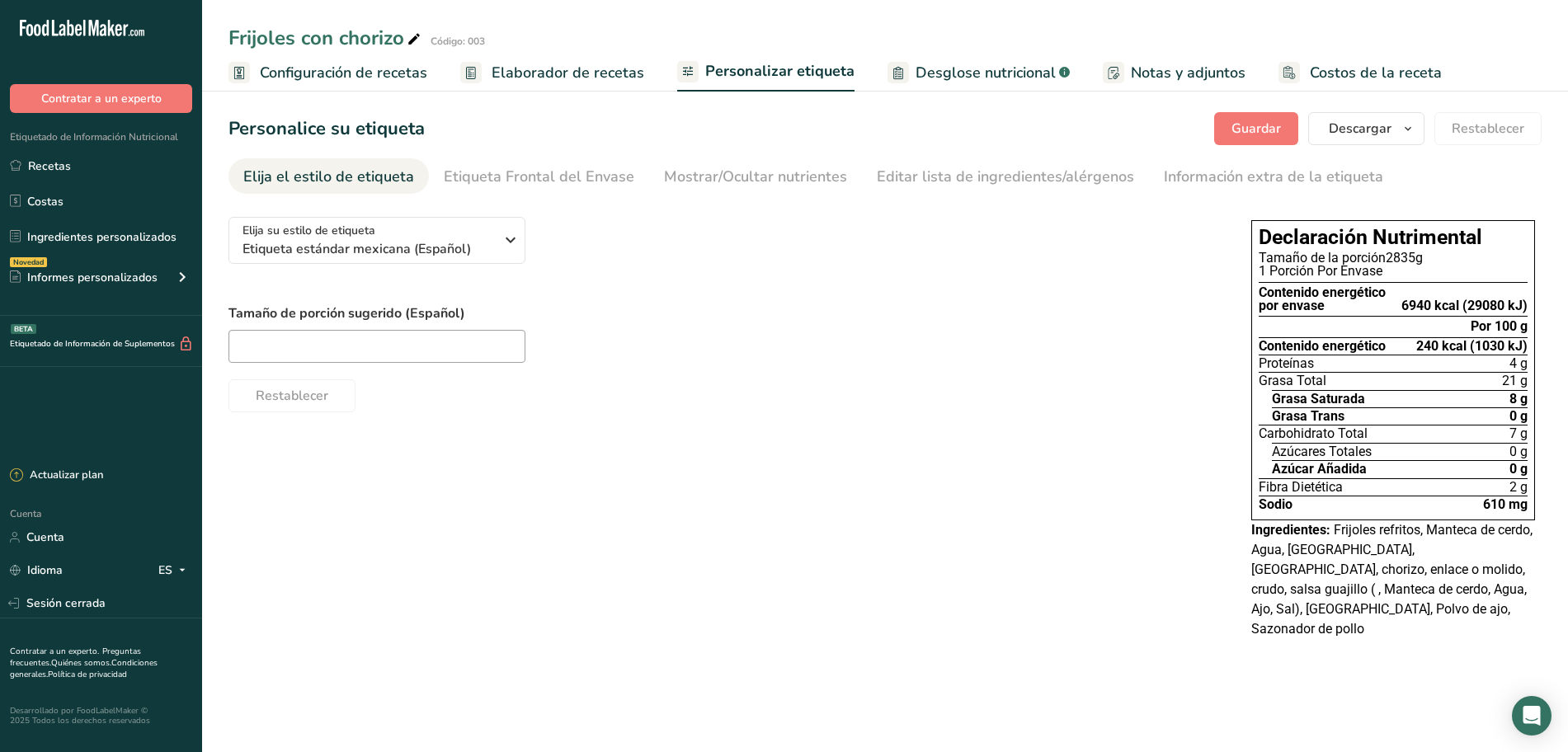
click at [555, 71] on font "Elaborador de recetas" at bounding box center [567, 73] width 153 height 20
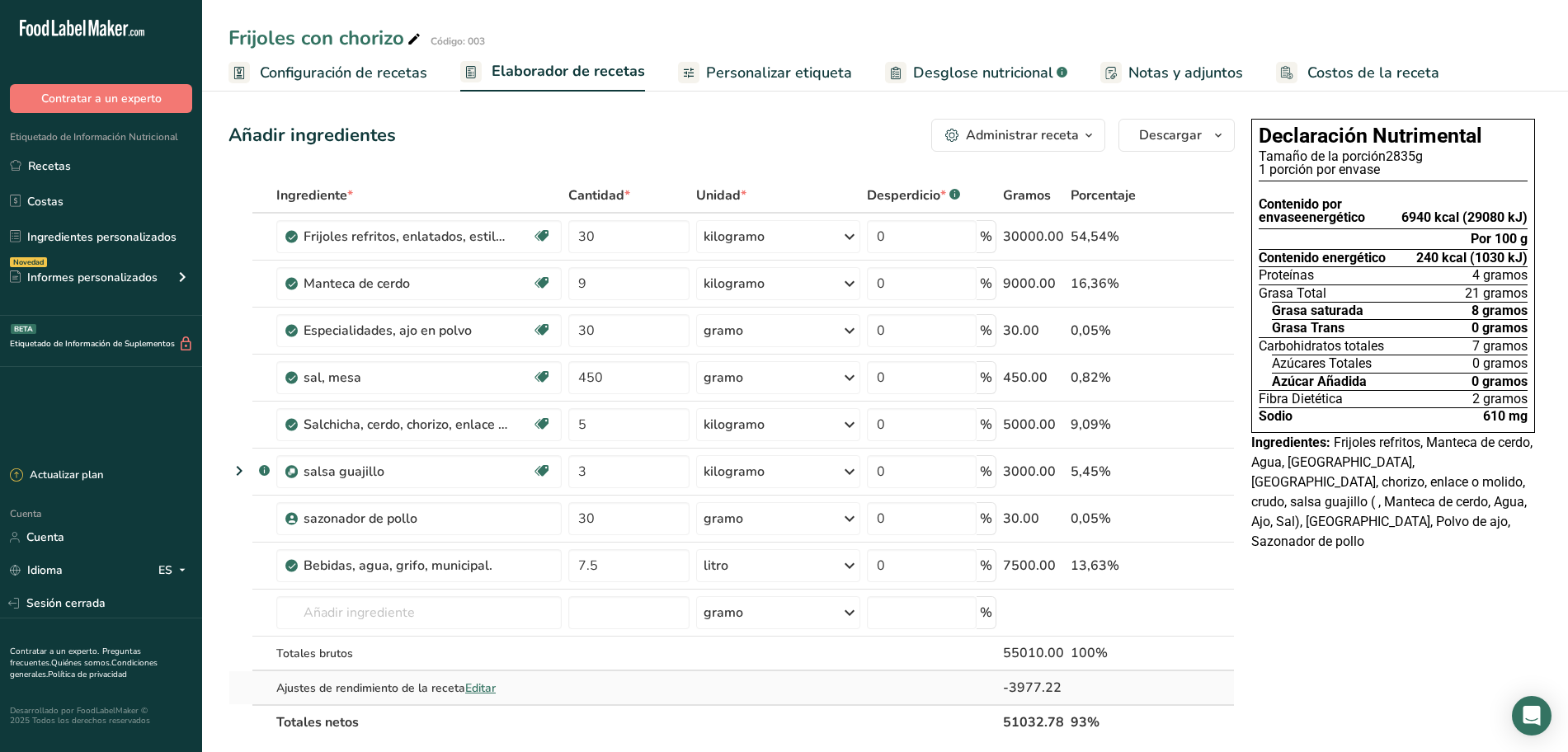
click at [490, 682] on font "Editar" at bounding box center [480, 688] width 30 height 16
click at [486, 690] on font "Editar" at bounding box center [480, 688] width 30 height 16
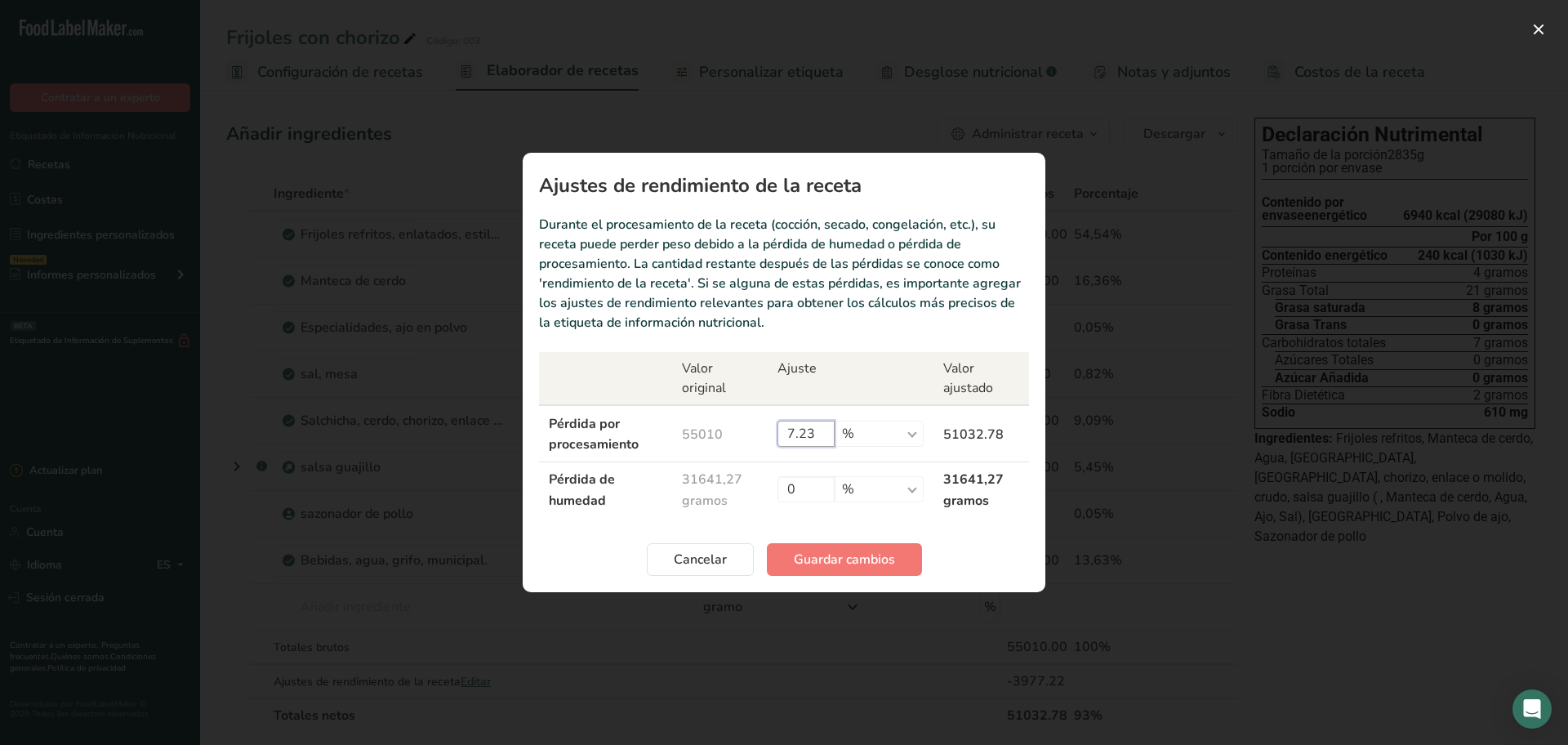
click at [834, 433] on input "7.23" at bounding box center [806, 434] width 57 height 26
type input "7.28"
click at [829, 559] on font "Guardar cambios" at bounding box center [844, 559] width 101 height 18
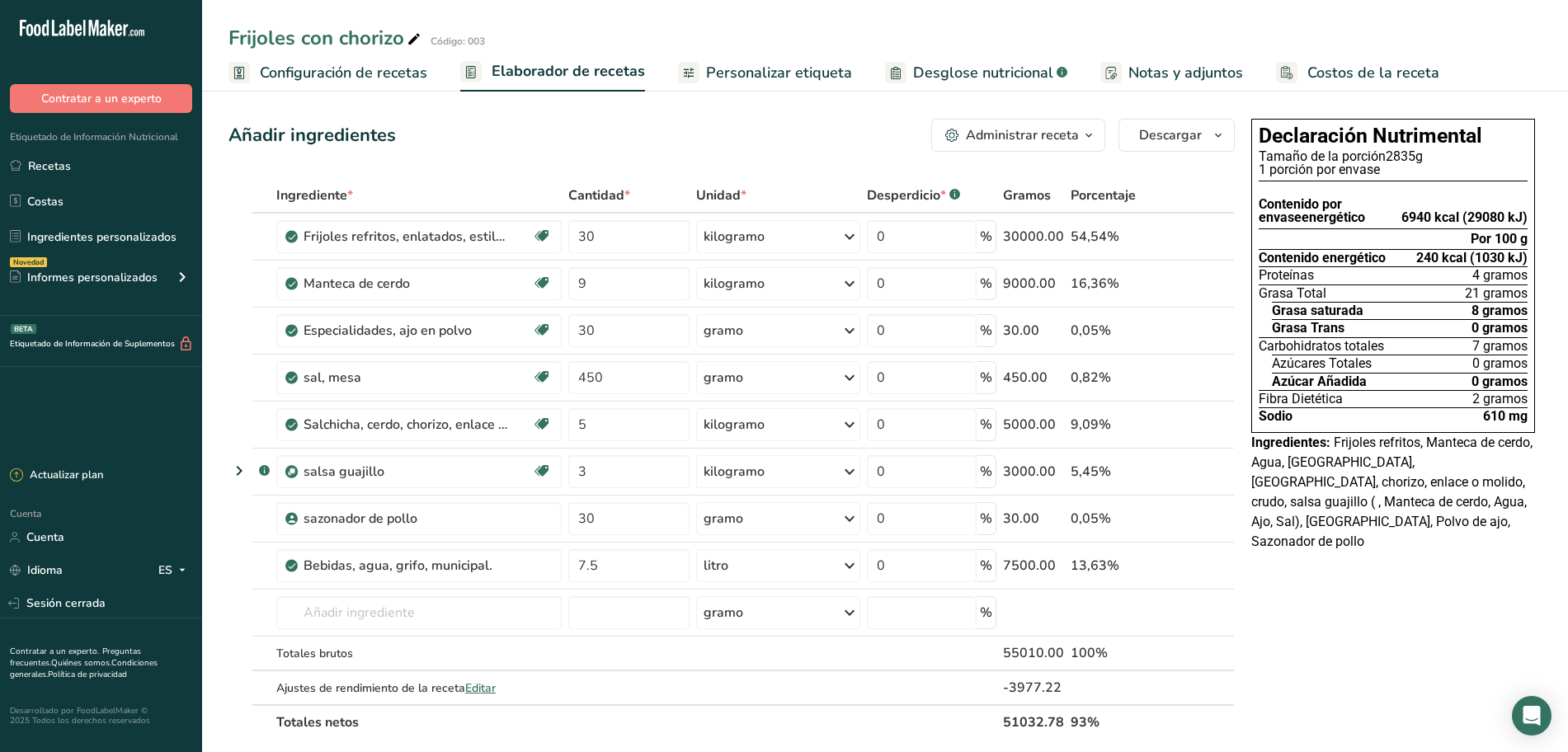
click at [758, 79] on font "Personalizar etiqueta" at bounding box center [779, 73] width 146 height 20
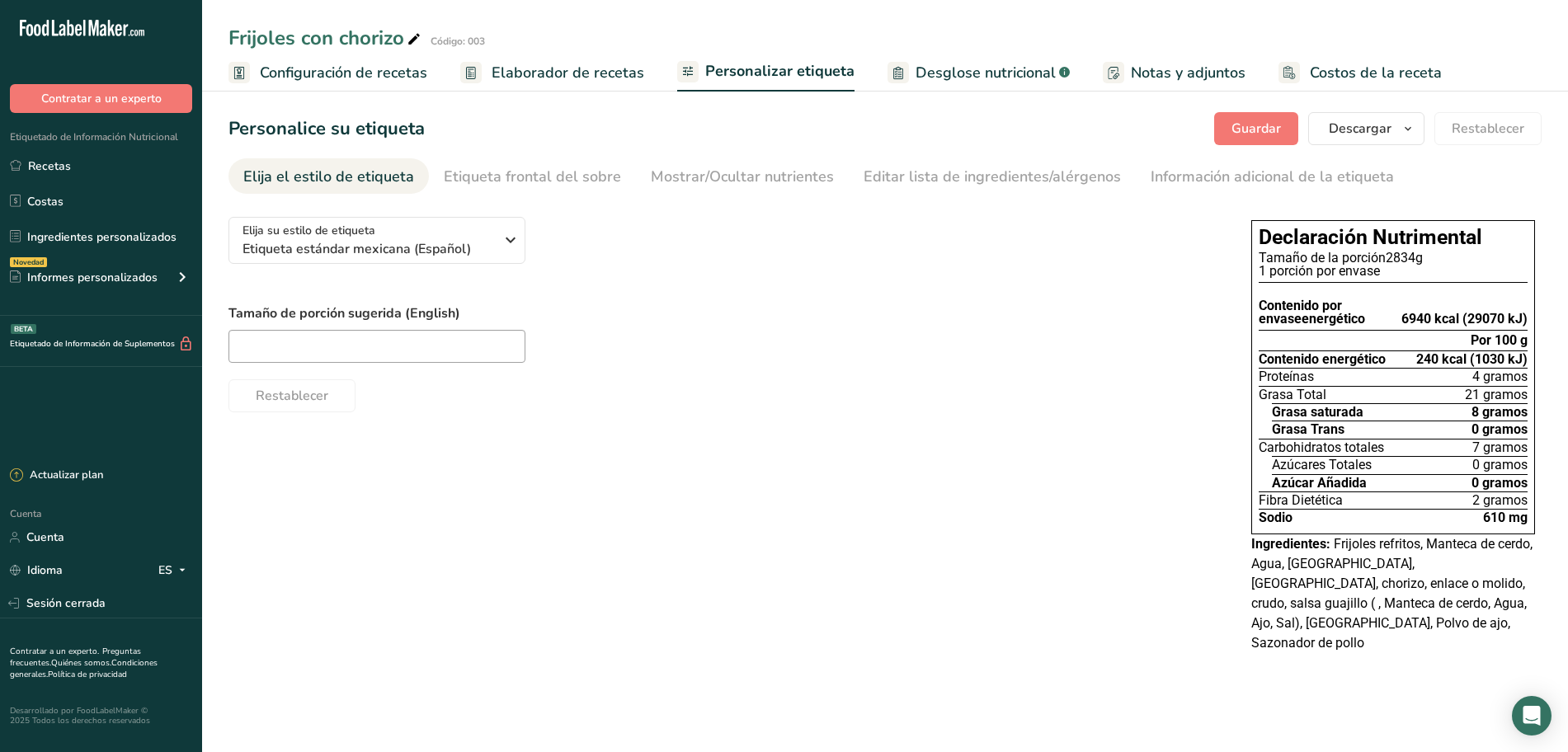
click at [595, 69] on font "Elaborador de recetas" at bounding box center [567, 73] width 153 height 20
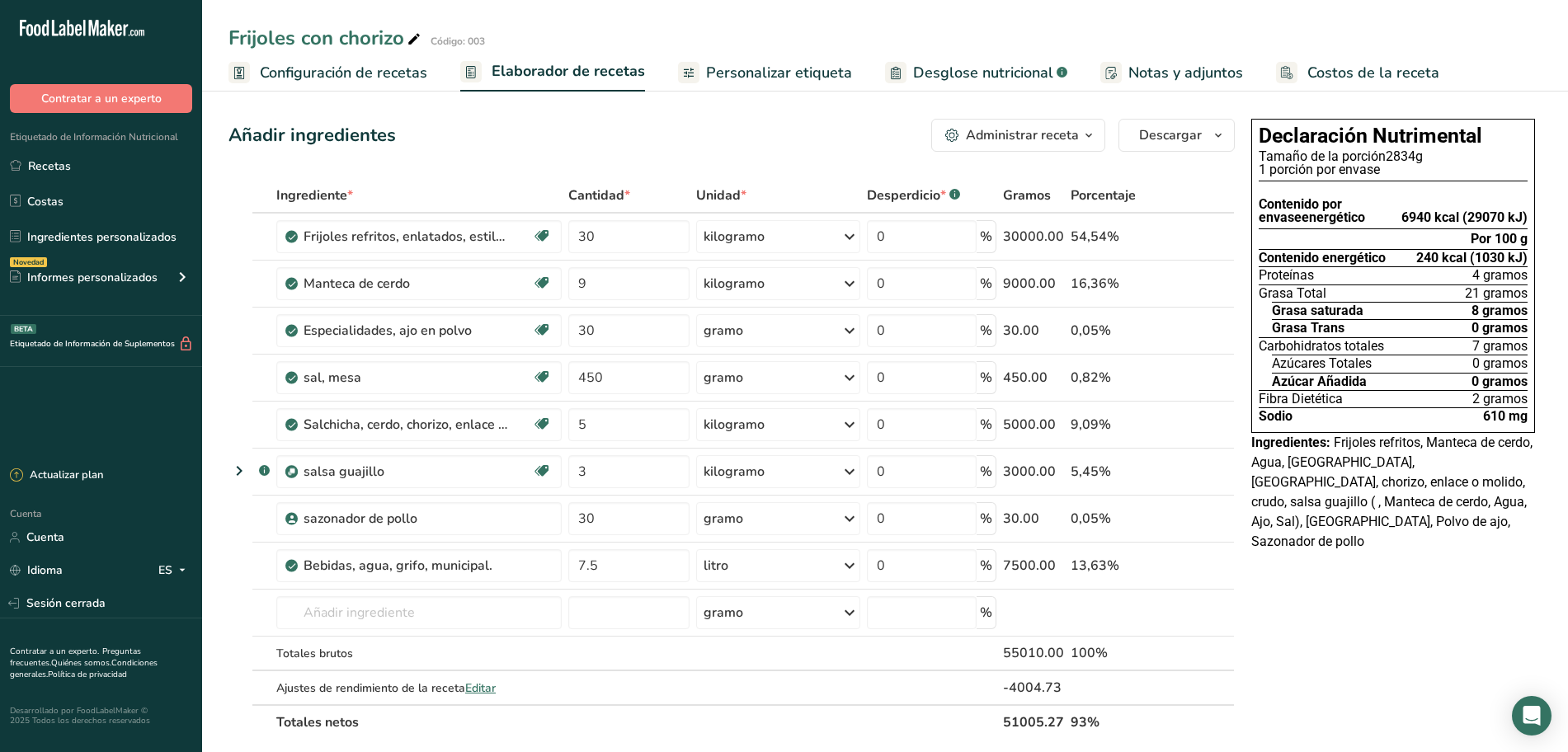
click at [754, 65] on font "Personalizar etiqueta" at bounding box center [779, 73] width 146 height 20
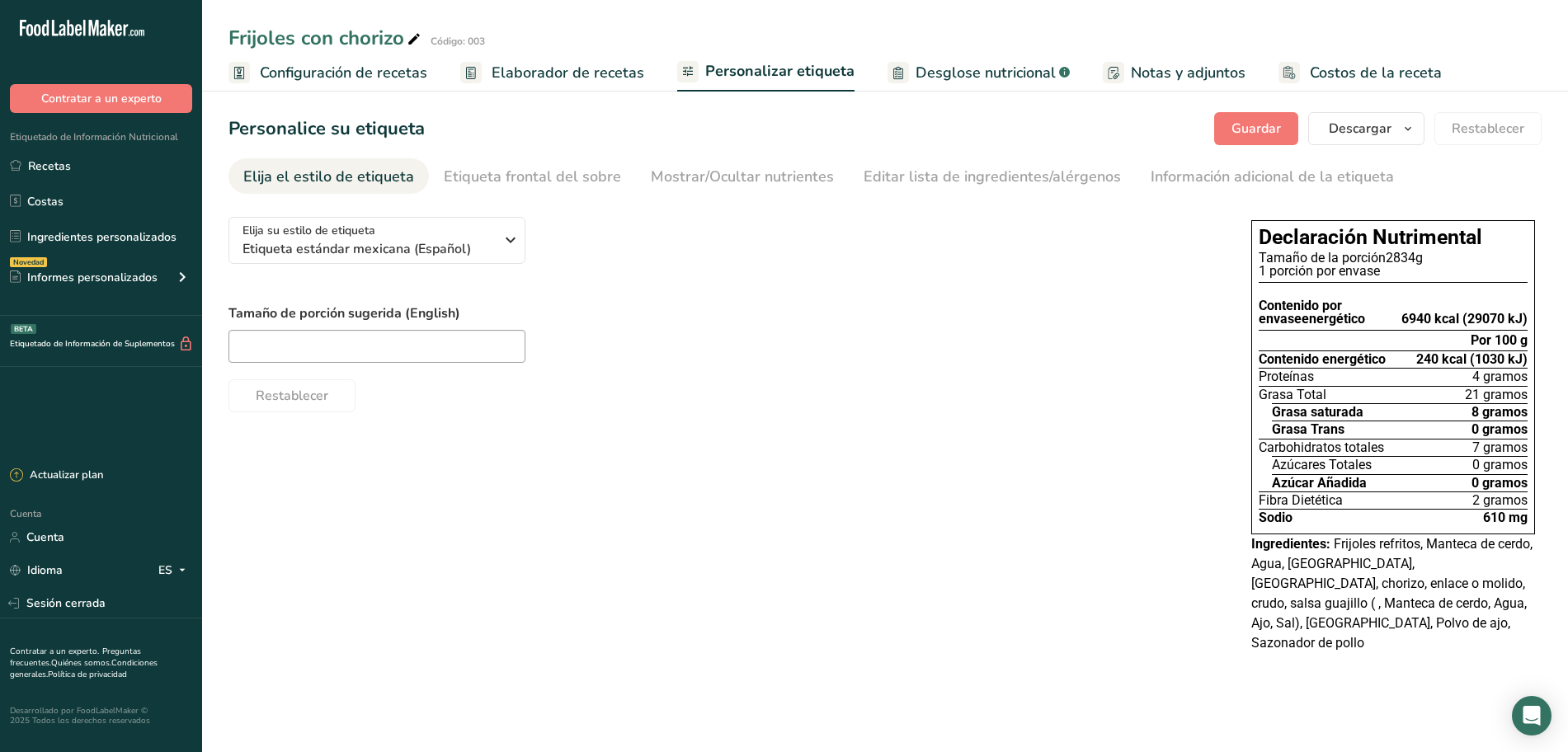
click at [582, 73] on font "Elaborador de recetas" at bounding box center [567, 73] width 153 height 20
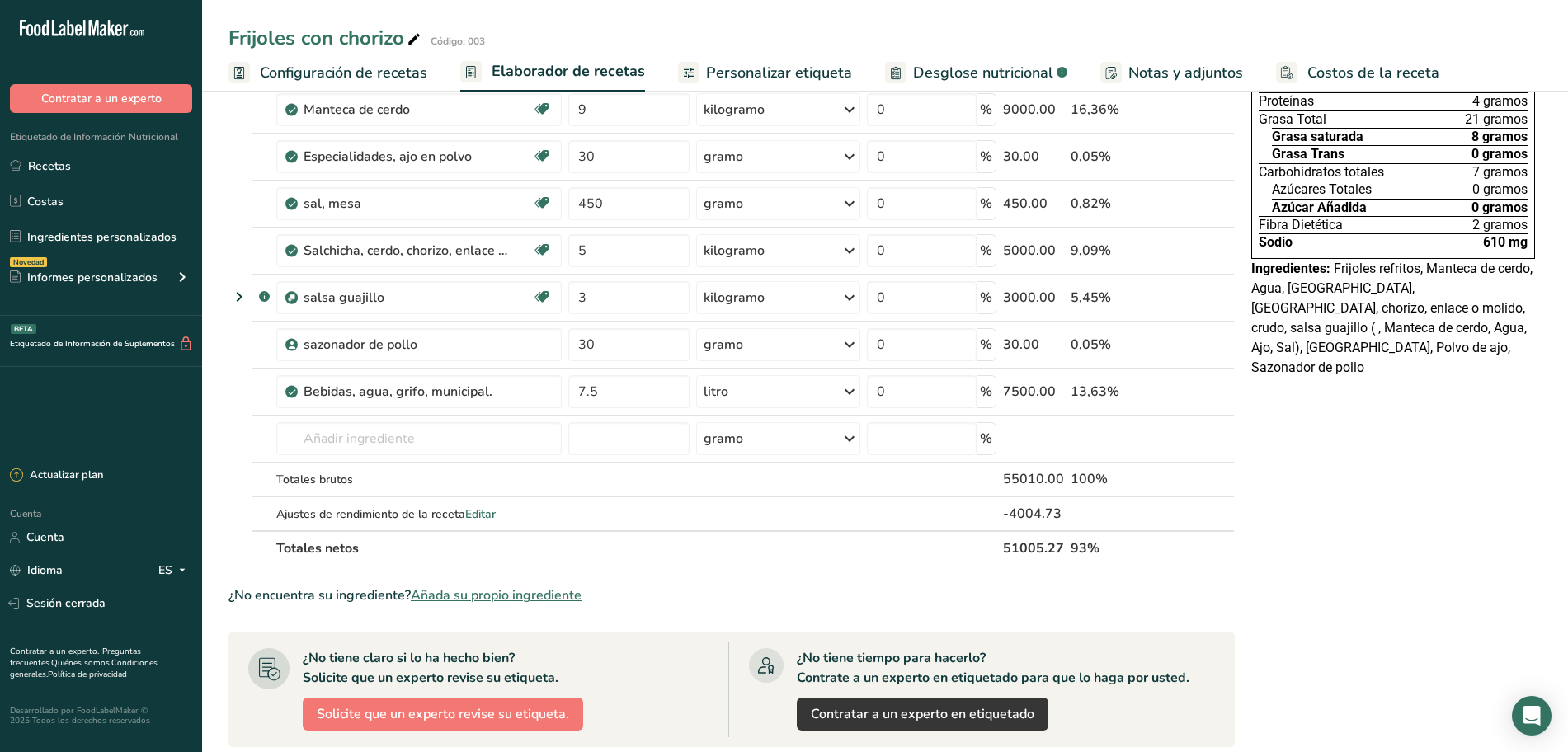
scroll to position [206, 0]
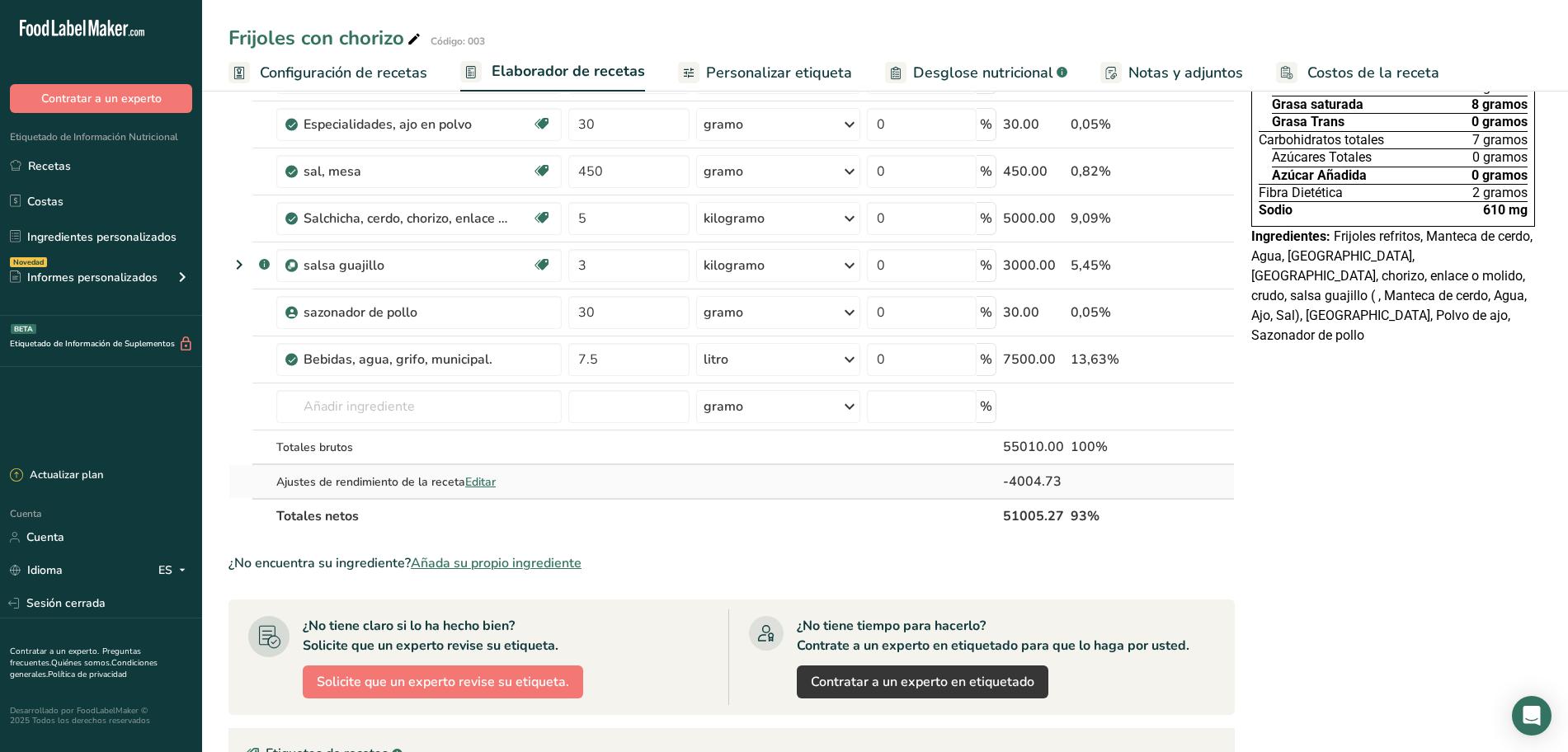
click at [479, 479] on font "Editar" at bounding box center [480, 482] width 30 height 16
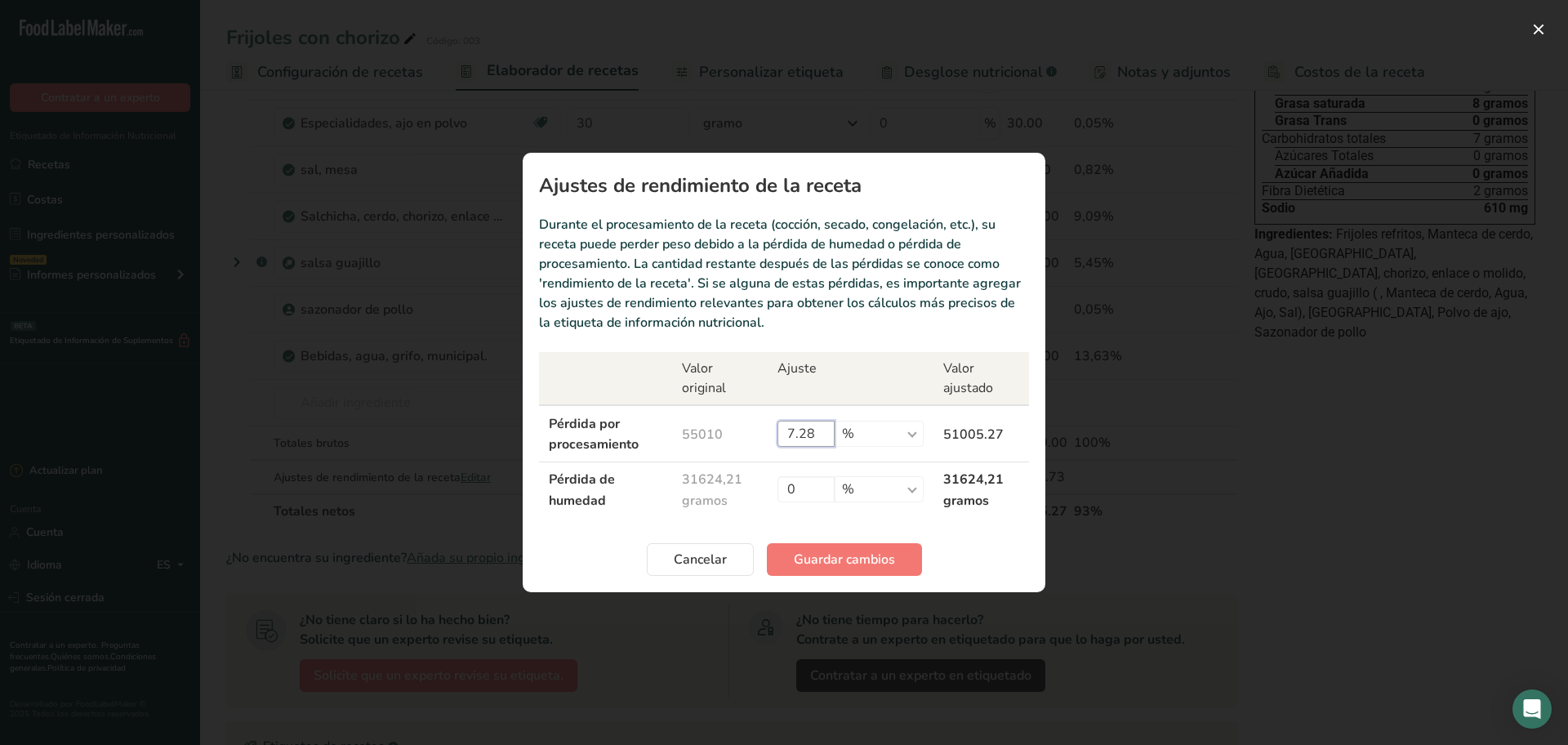
click at [820, 428] on input "7.28" at bounding box center [806, 434] width 57 height 26
type input "7.29"
click at [823, 549] on span "Guardar cambios" at bounding box center [844, 559] width 101 height 20
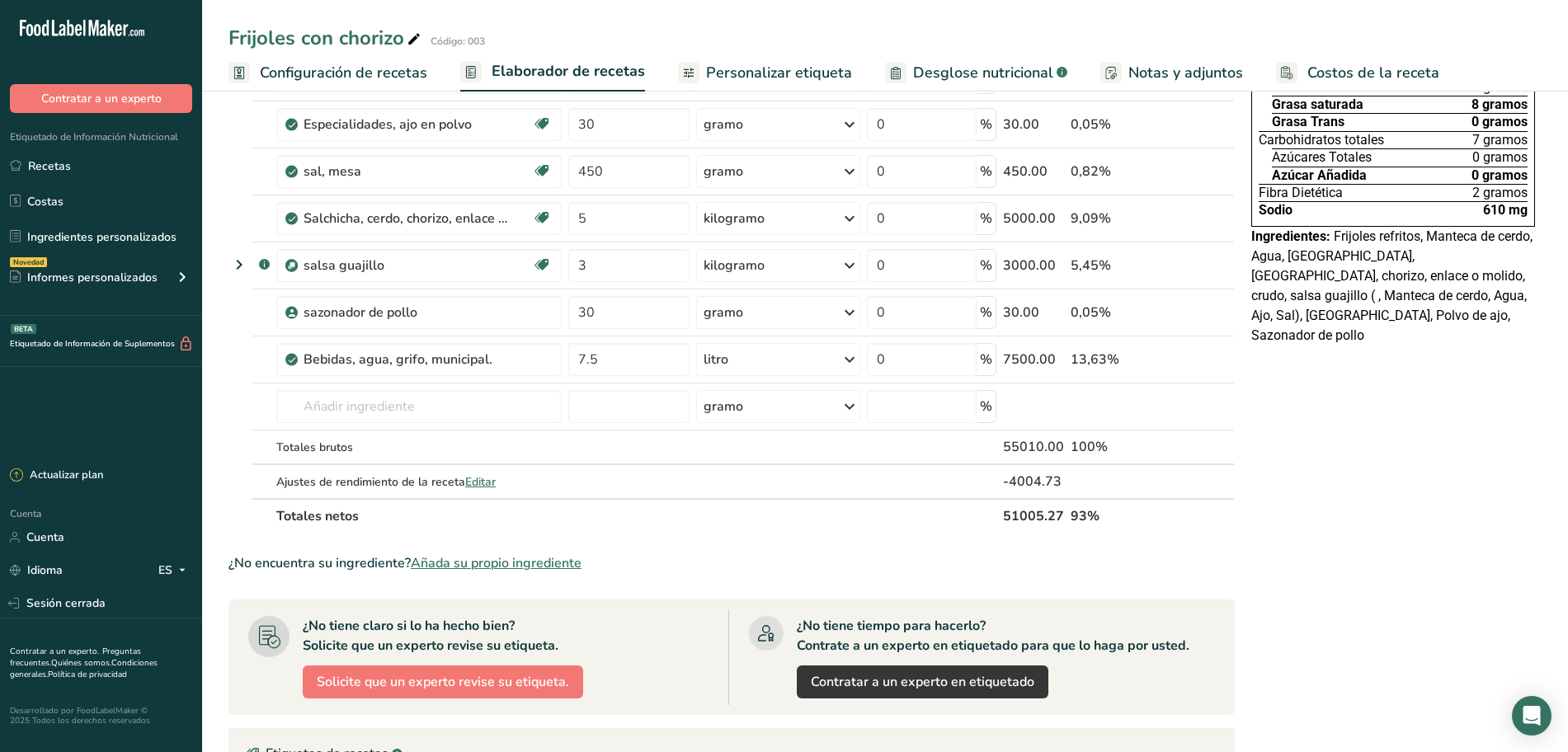
click at [713, 69] on font "Personalizar etiqueta" at bounding box center [779, 73] width 146 height 20
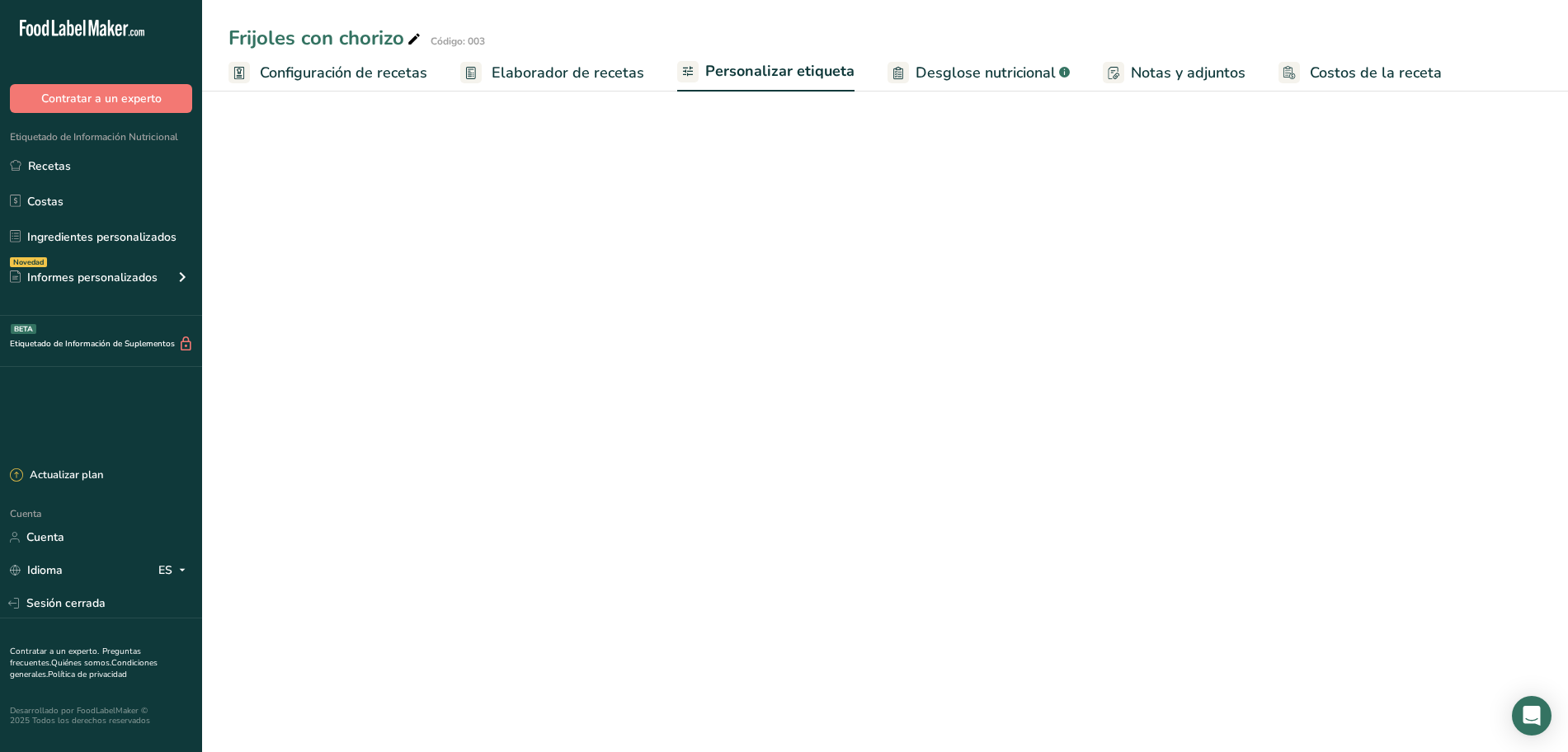
click at [574, 81] on font "Elaborador de recetas" at bounding box center [567, 73] width 153 height 20
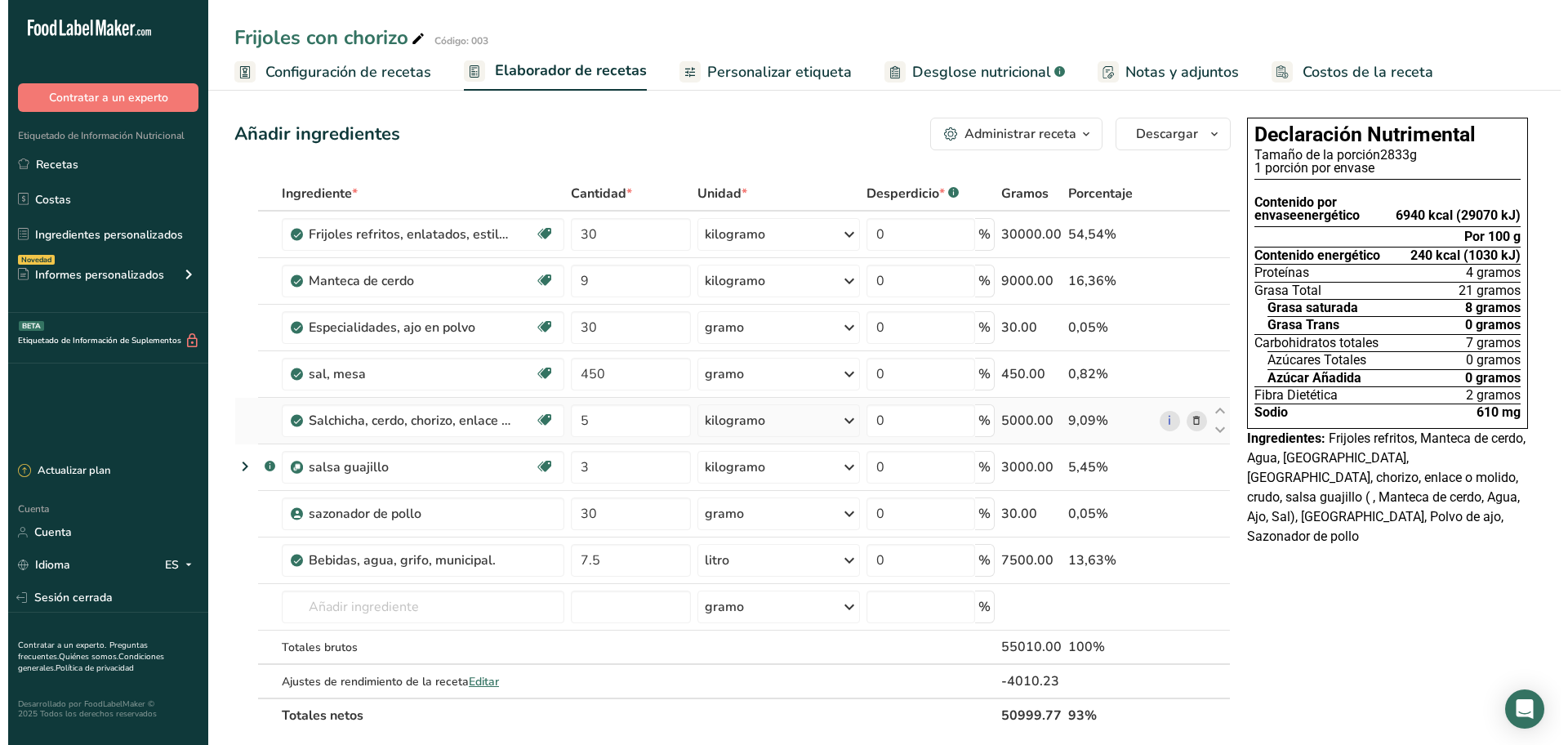
scroll to position [102, 0]
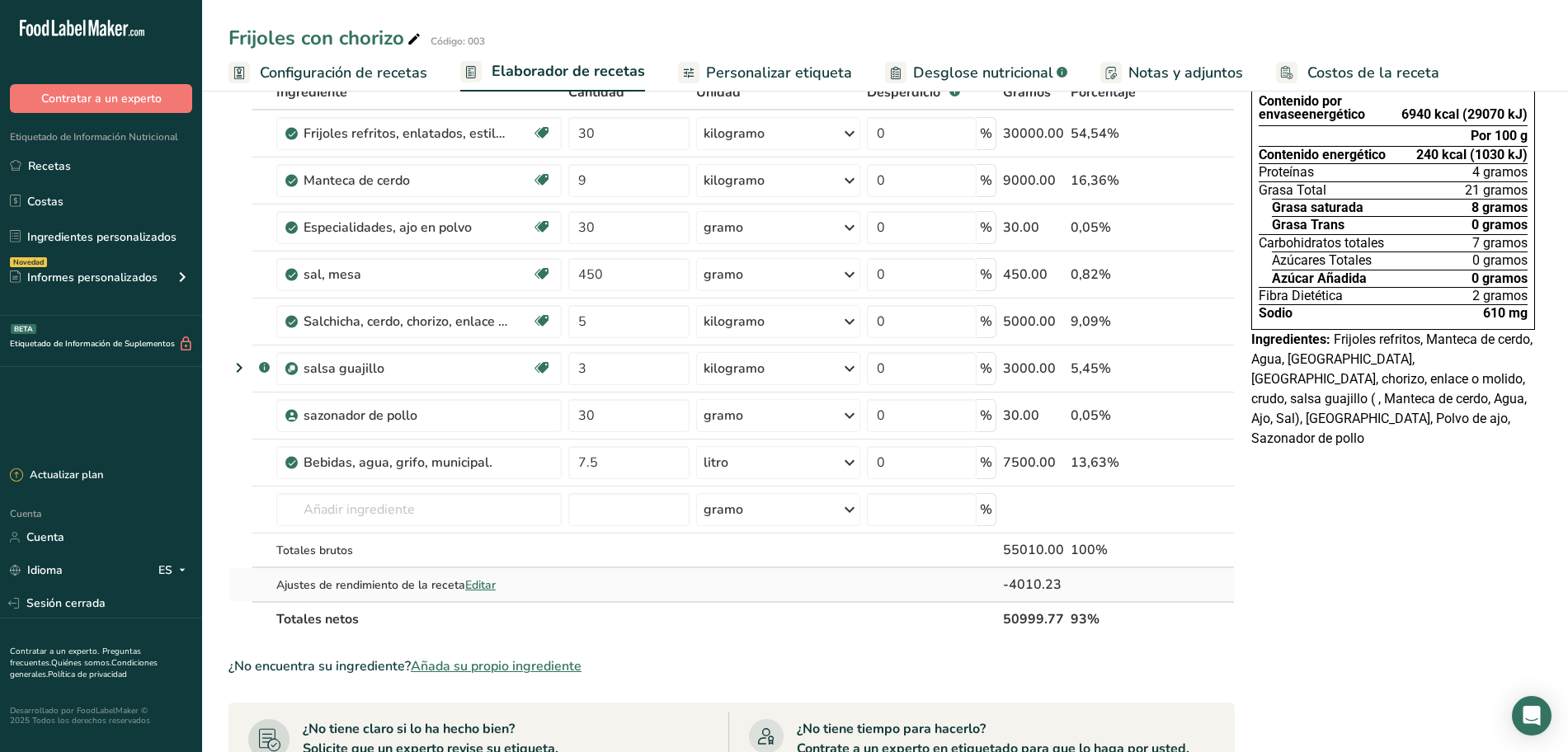
click at [476, 589] on font "Editar" at bounding box center [480, 585] width 30 height 16
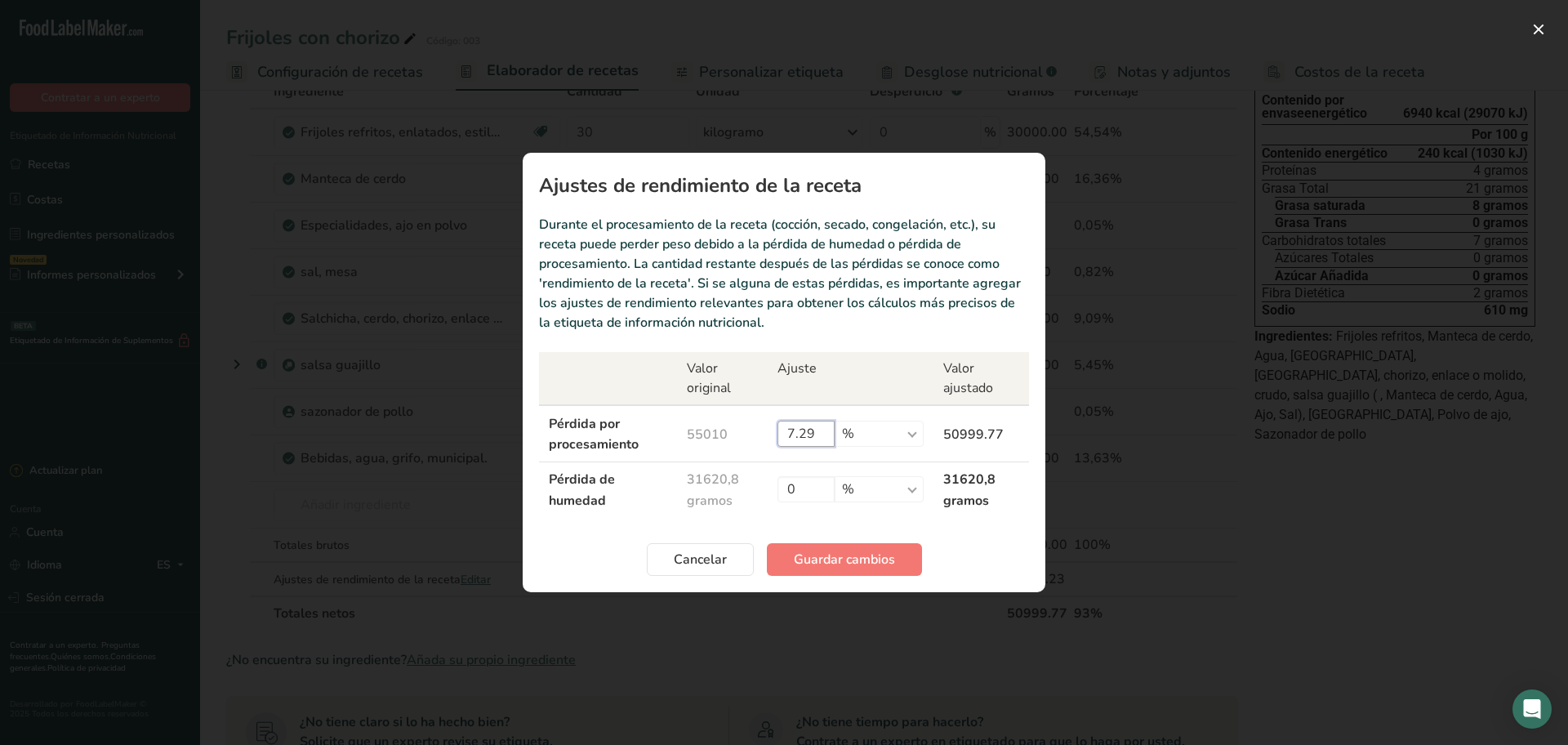
click at [819, 434] on input "7.29" at bounding box center [806, 434] width 57 height 26
